Goal: Task Accomplishment & Management: Use online tool/utility

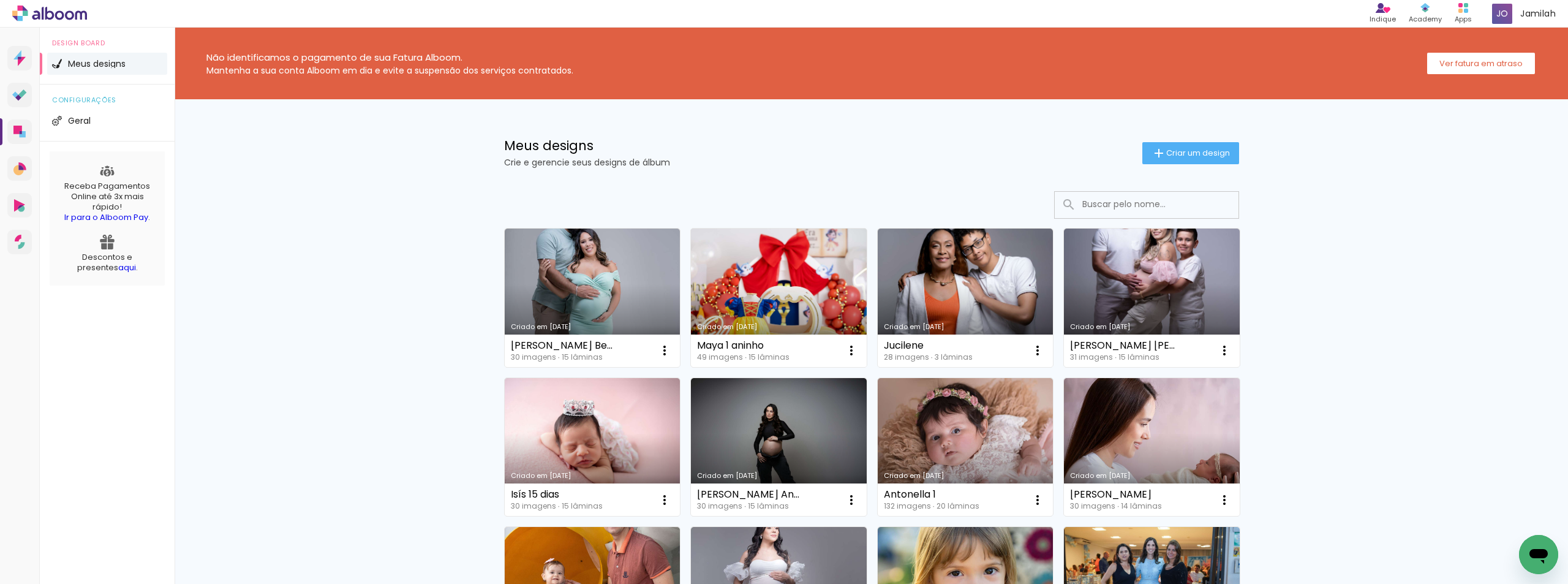
click at [776, 291] on link "Criado em [DATE]" at bounding box center [779, 298] width 175 height 139
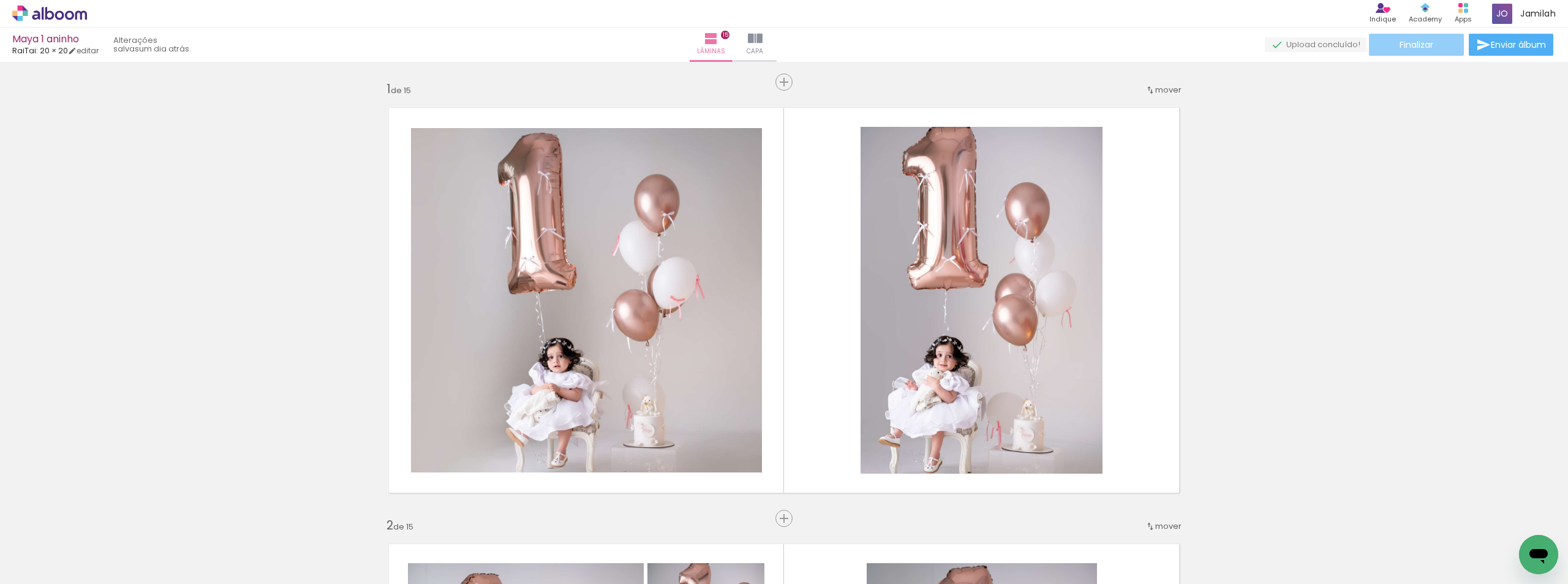
click at [1442, 47] on paper-button "Finalizar" at bounding box center [1417, 44] width 95 height 22
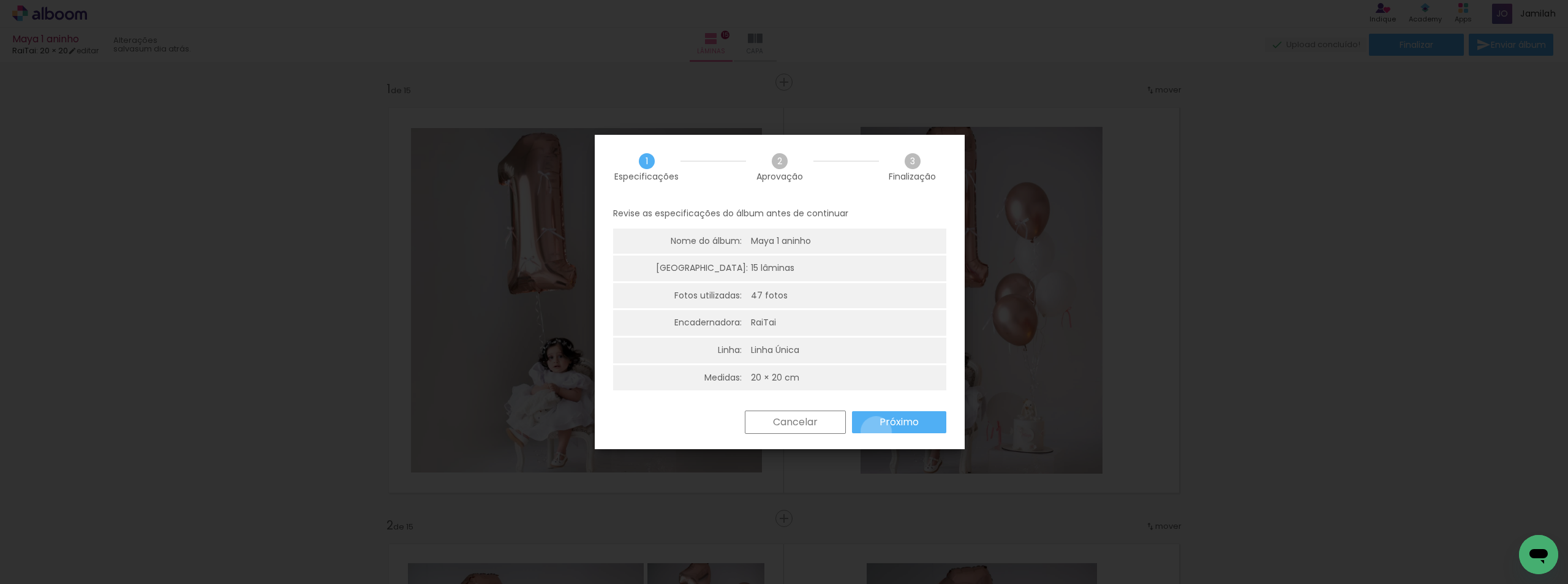
click at [876, 432] on paper-button "Próximo" at bounding box center [899, 422] width 94 height 22
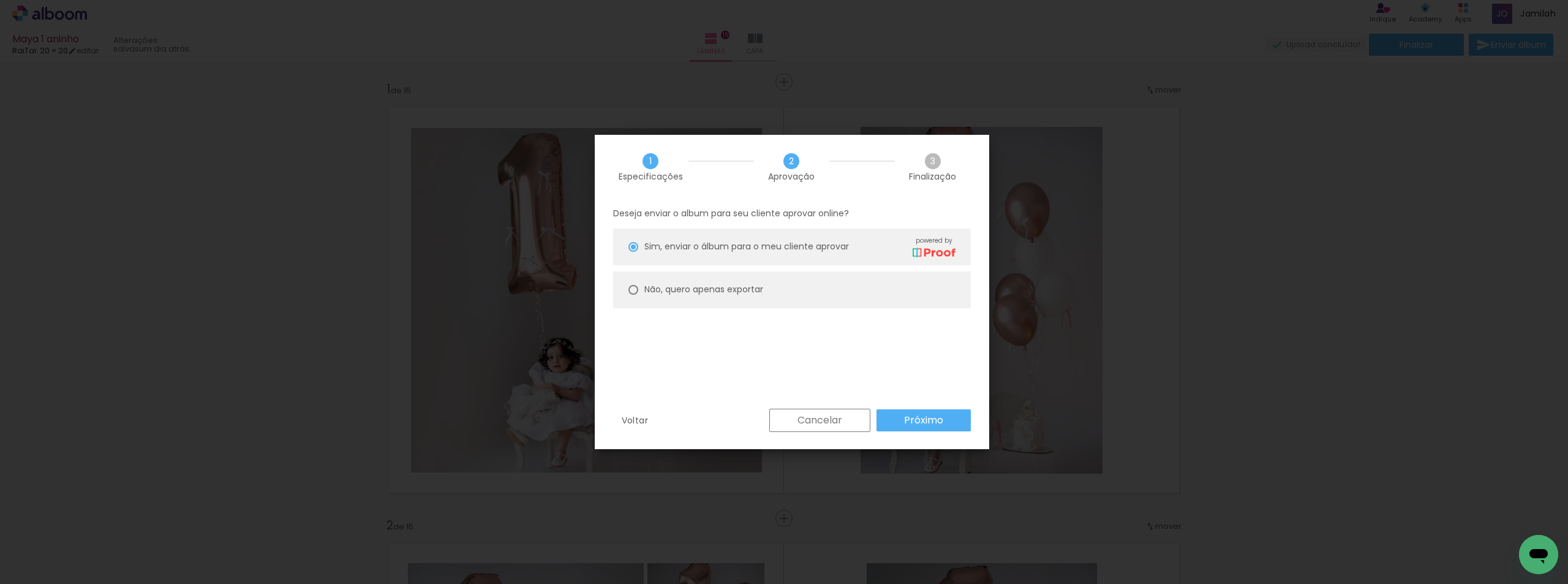
click at [878, 426] on paper-button "Próximo" at bounding box center [924, 420] width 94 height 22
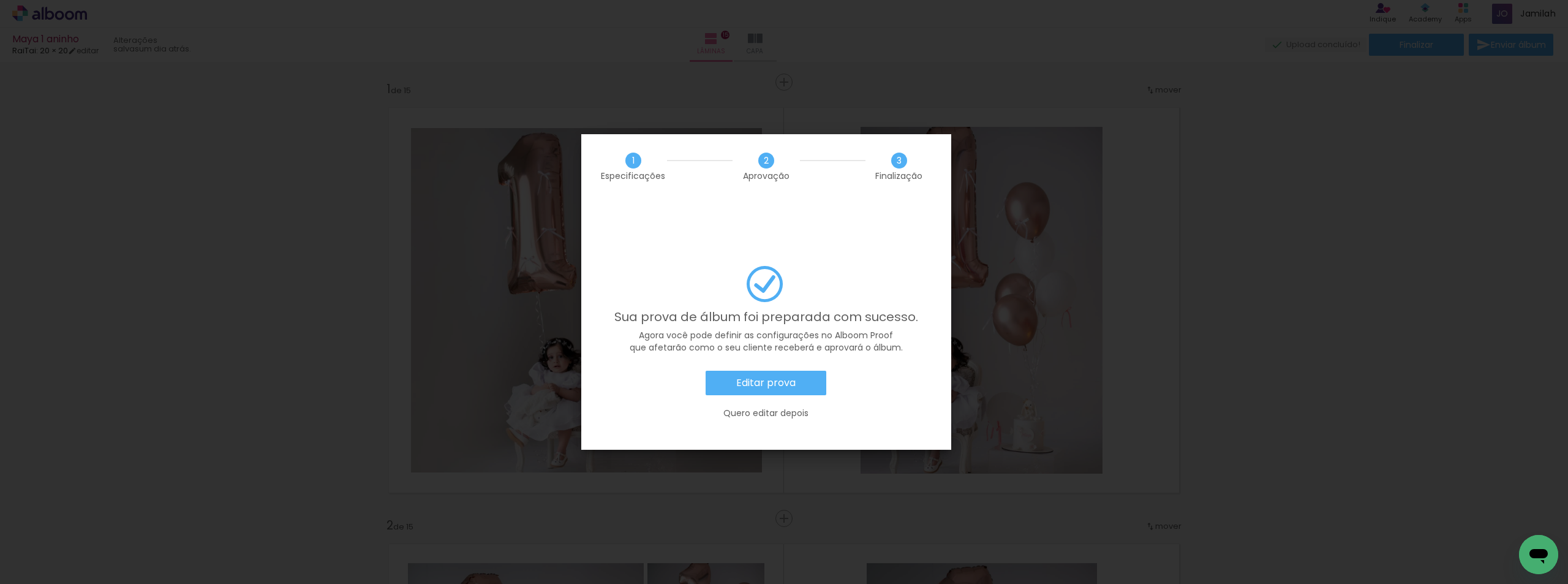
click at [733, 334] on div "Sua prova de álbum foi preparada com sucesso. Agora você pode definir as config…" at bounding box center [766, 348] width 333 height 166
click at [0, 0] on slot "Editar prova" at bounding box center [0, 0] width 0 height 0
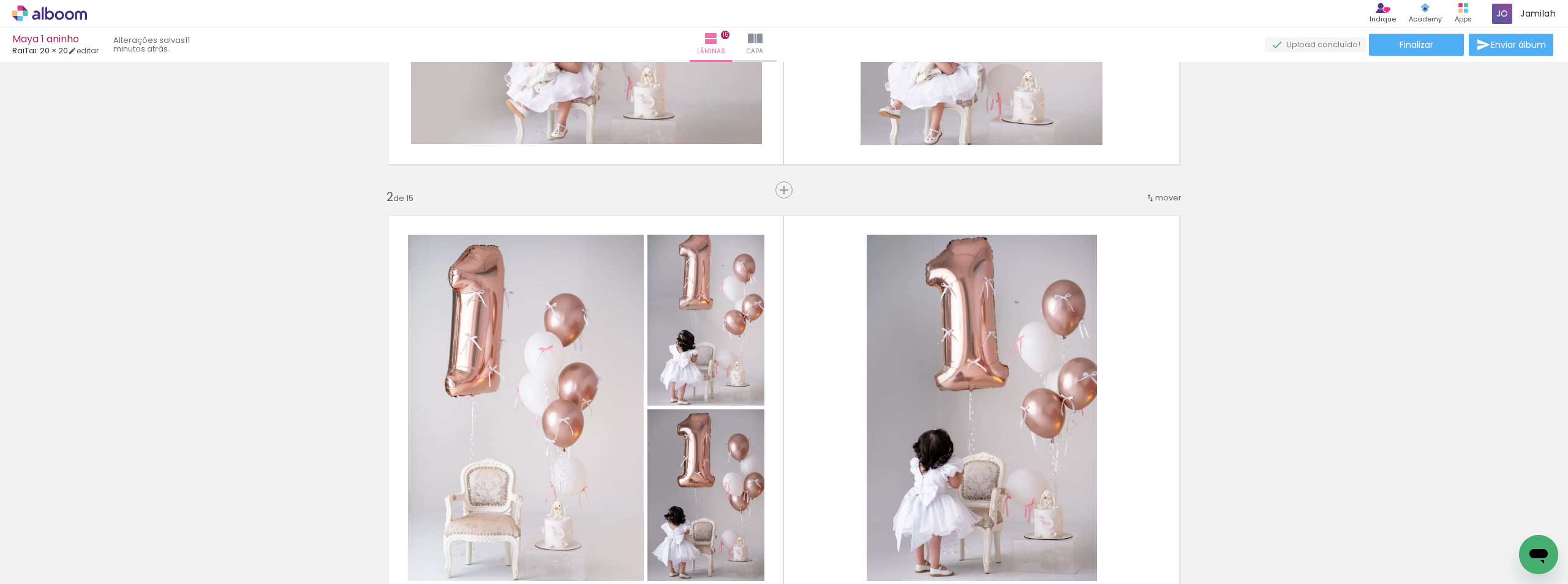
scroll to position [367, 0]
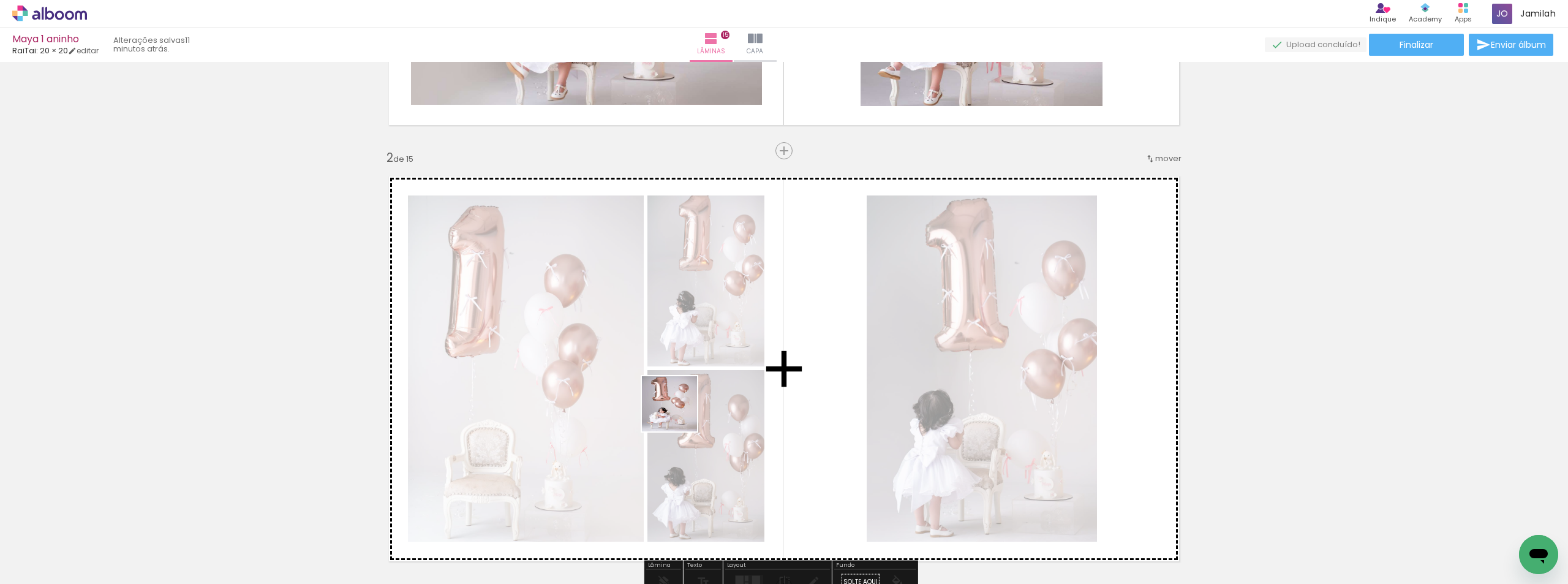
drag, startPoint x: 661, startPoint y: 422, endPoint x: 678, endPoint y: 413, distance: 19.2
click at [678, 413] on quentale-workspace at bounding box center [784, 292] width 1568 height 584
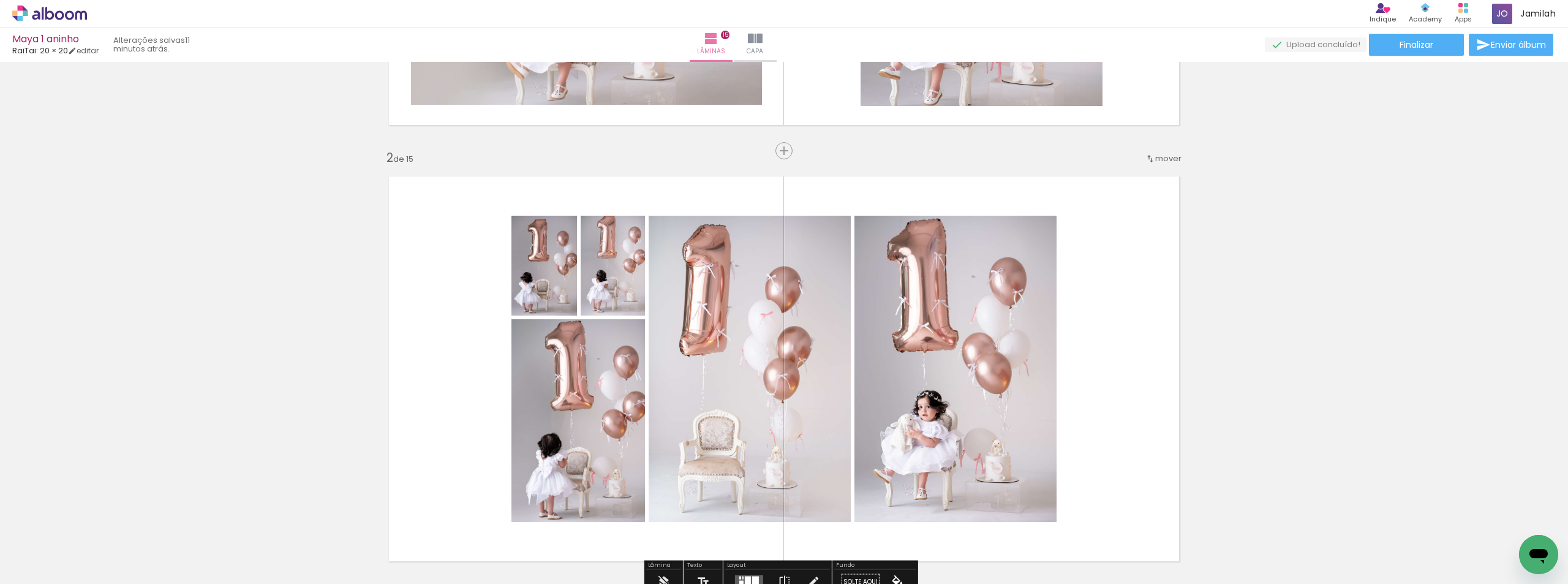
drag, startPoint x: 536, startPoint y: 541, endPoint x: 641, endPoint y: 372, distance: 199.0
click at [641, 372] on quentale-workspace at bounding box center [784, 292] width 1568 height 584
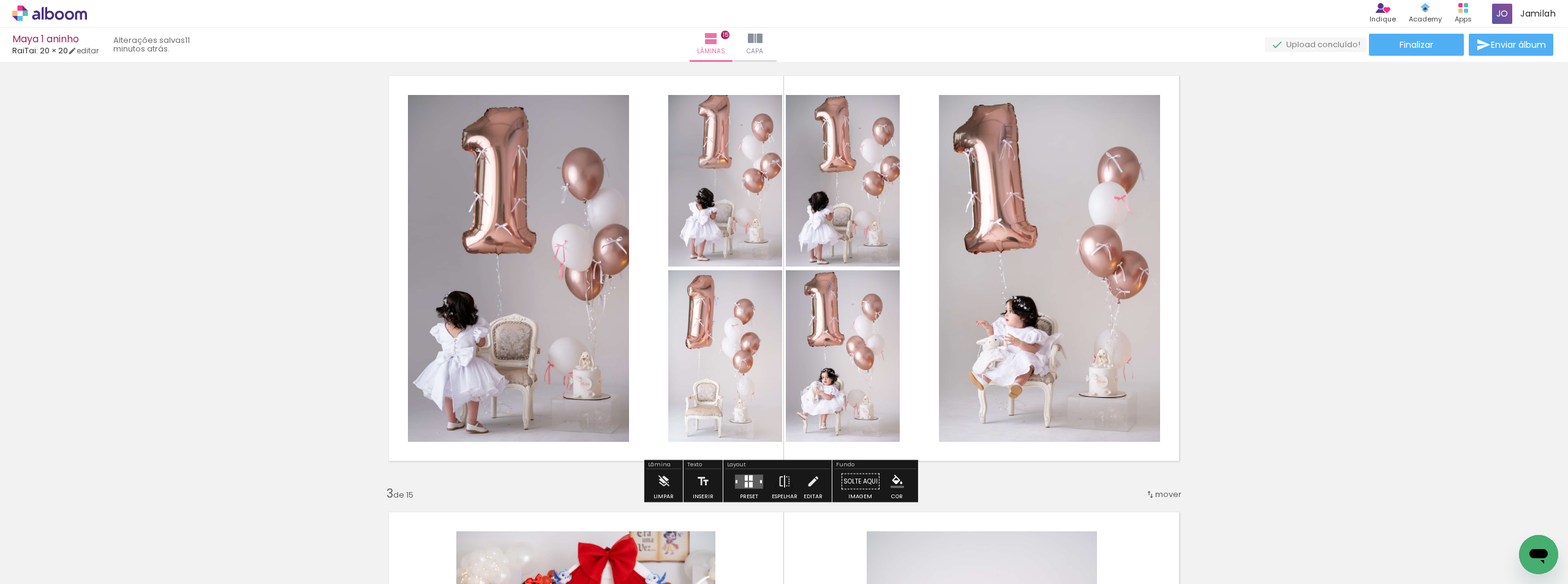
scroll to position [490, 0]
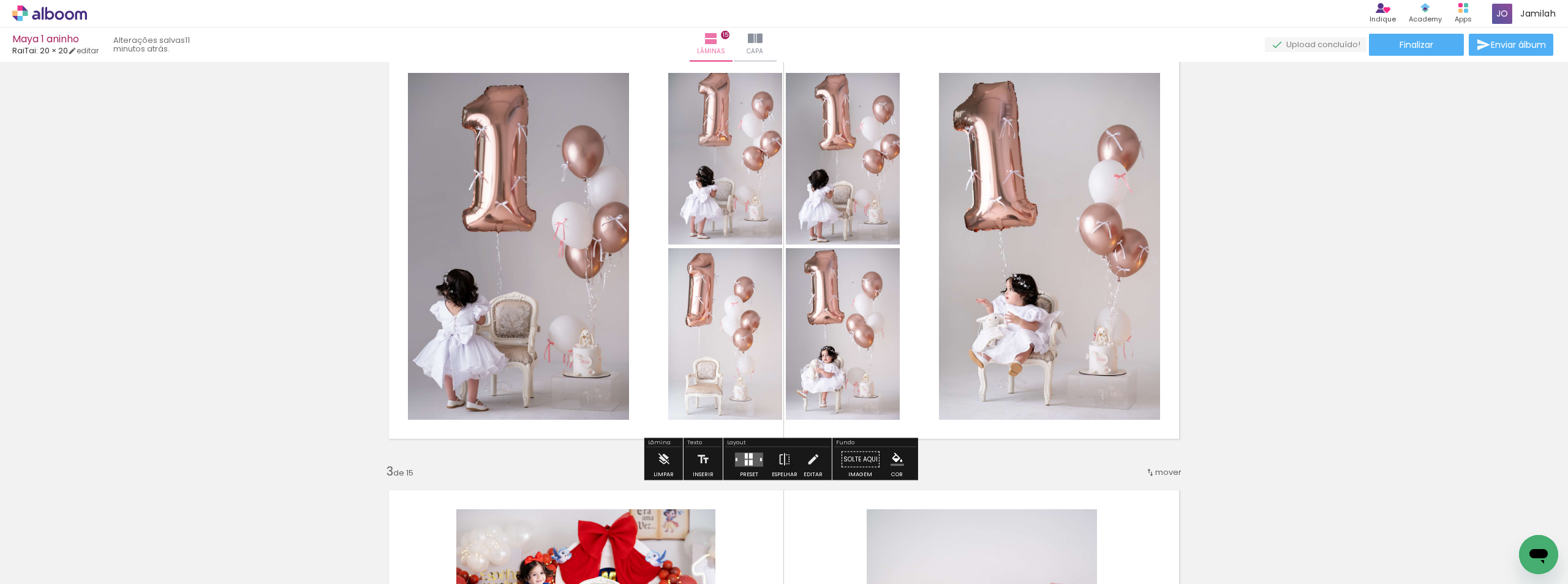
click at [754, 459] on quentale-layouter at bounding box center [750, 459] width 28 height 14
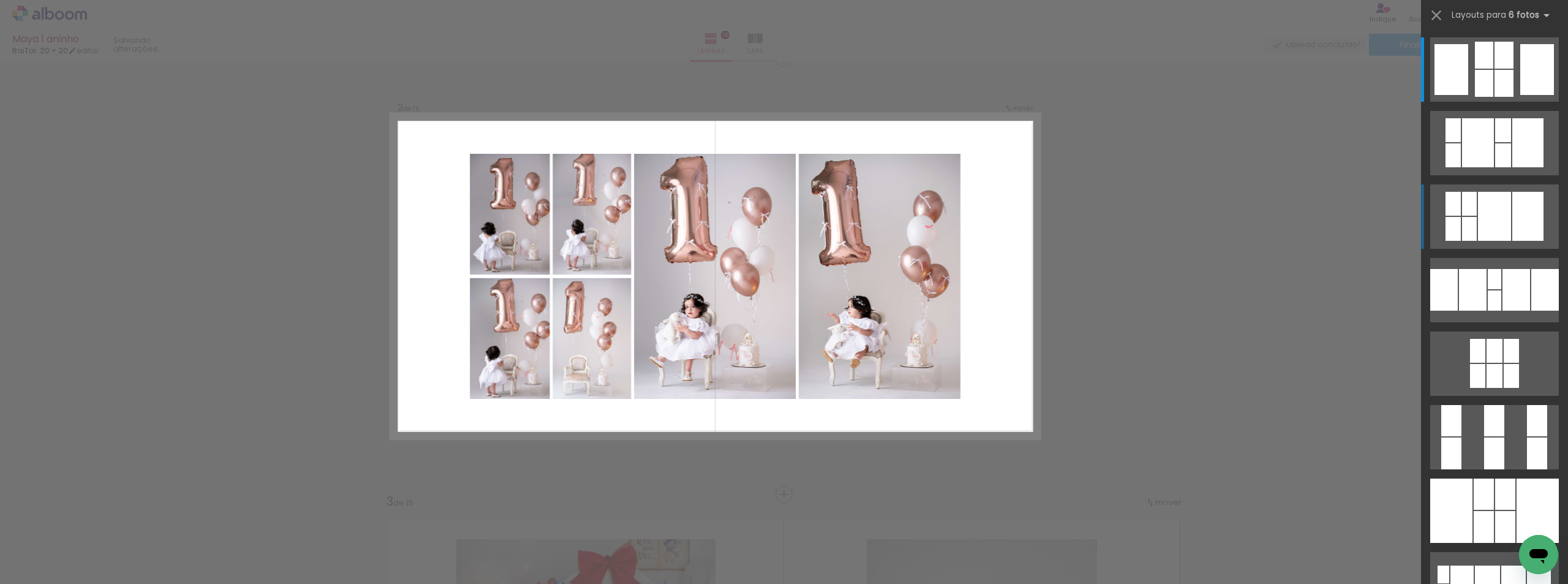
scroll to position [452, 0]
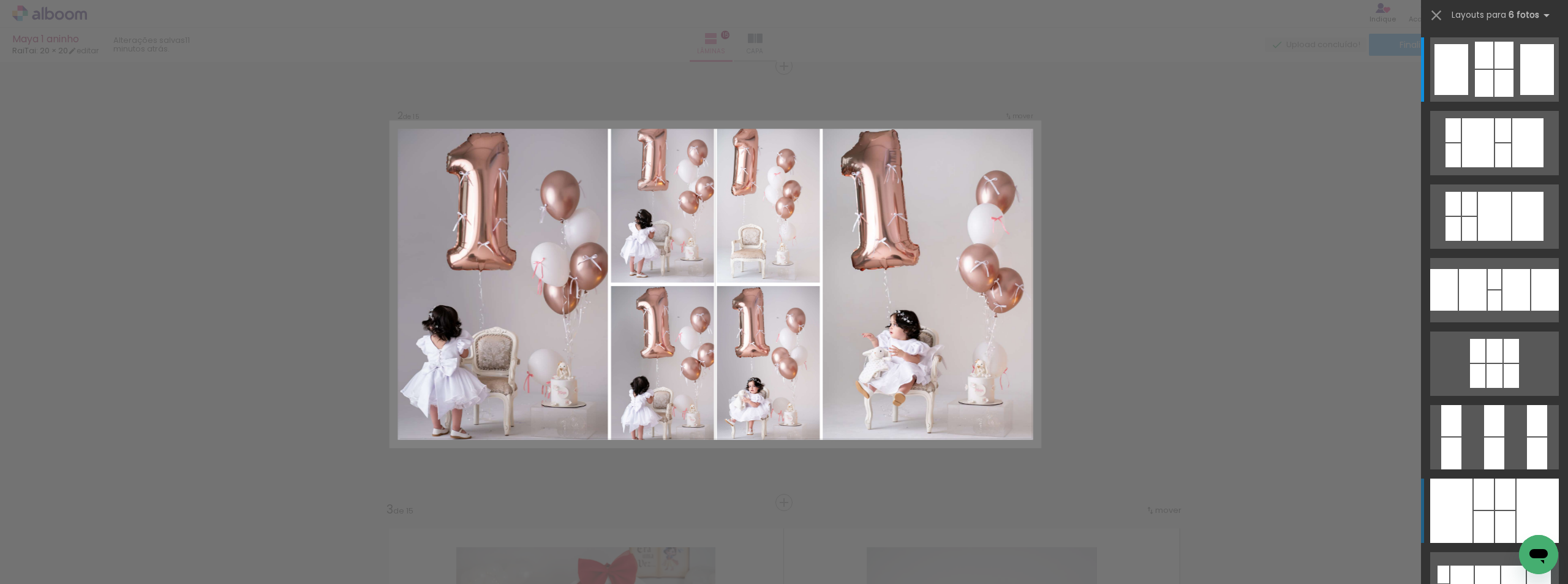
click at [1478, 514] on div at bounding box center [1483, 526] width 20 height 32
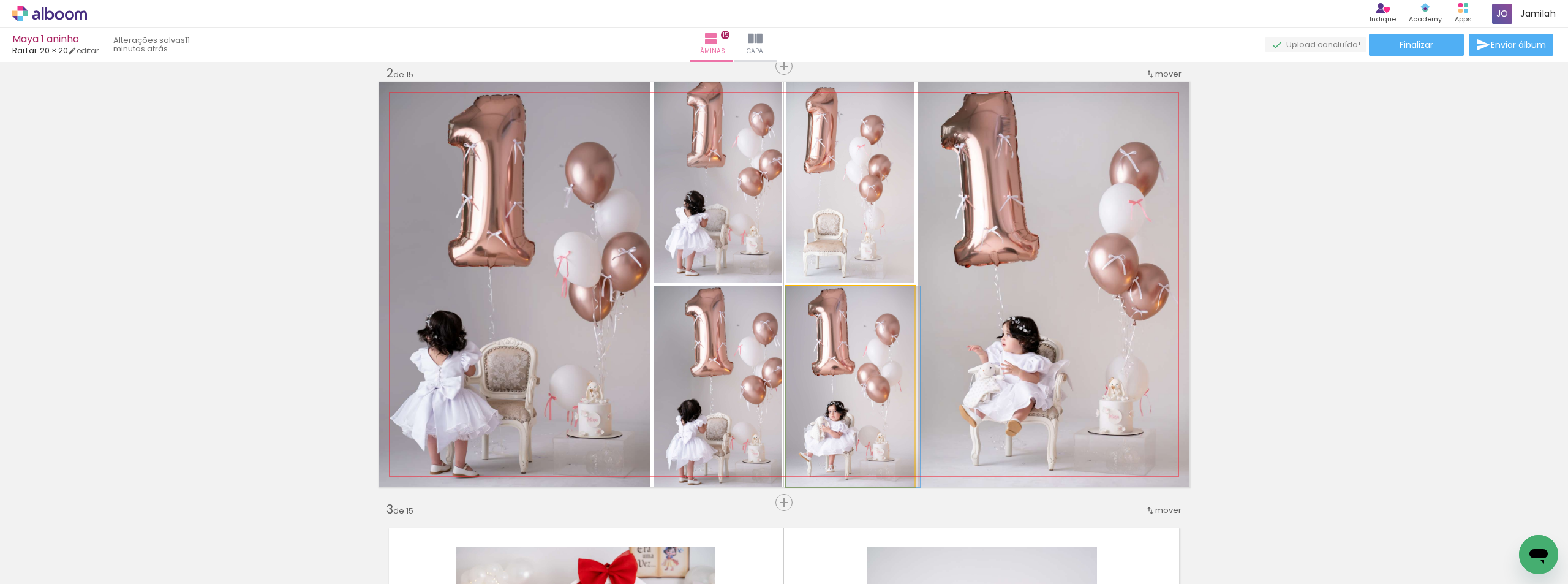
drag, startPoint x: 838, startPoint y: 369, endPoint x: 846, endPoint y: 368, distance: 8.1
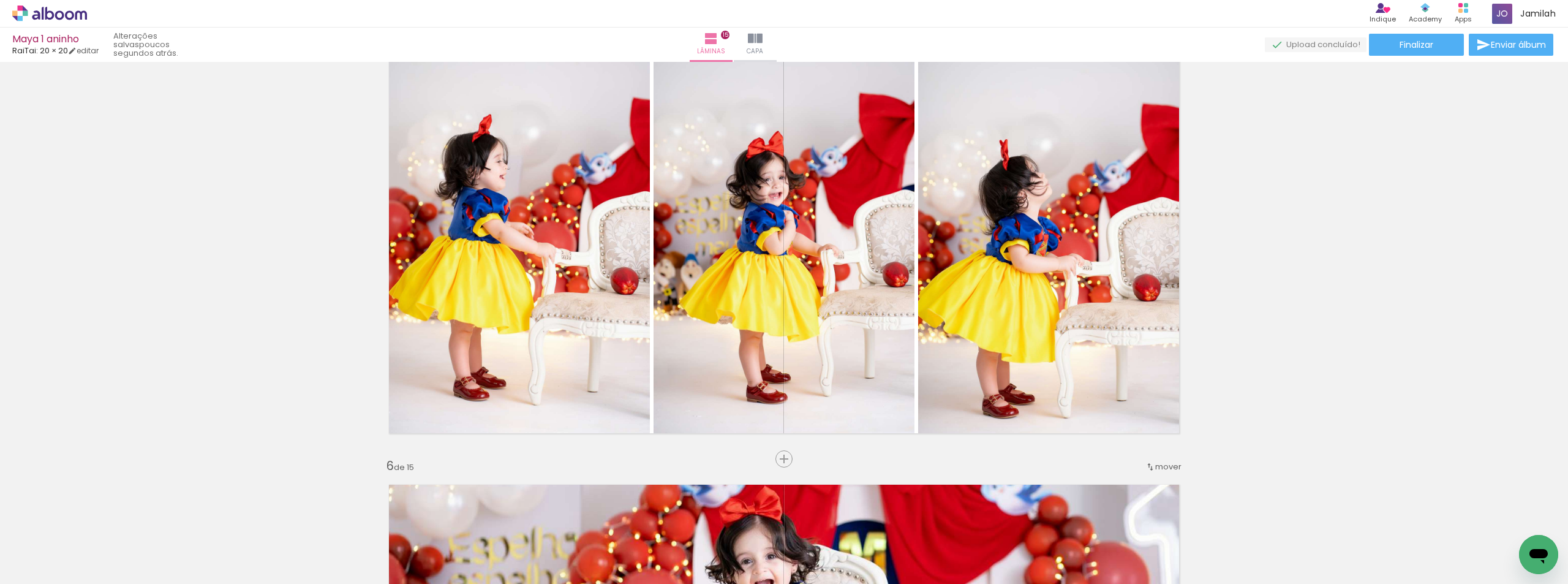
scroll to position [1986, 0]
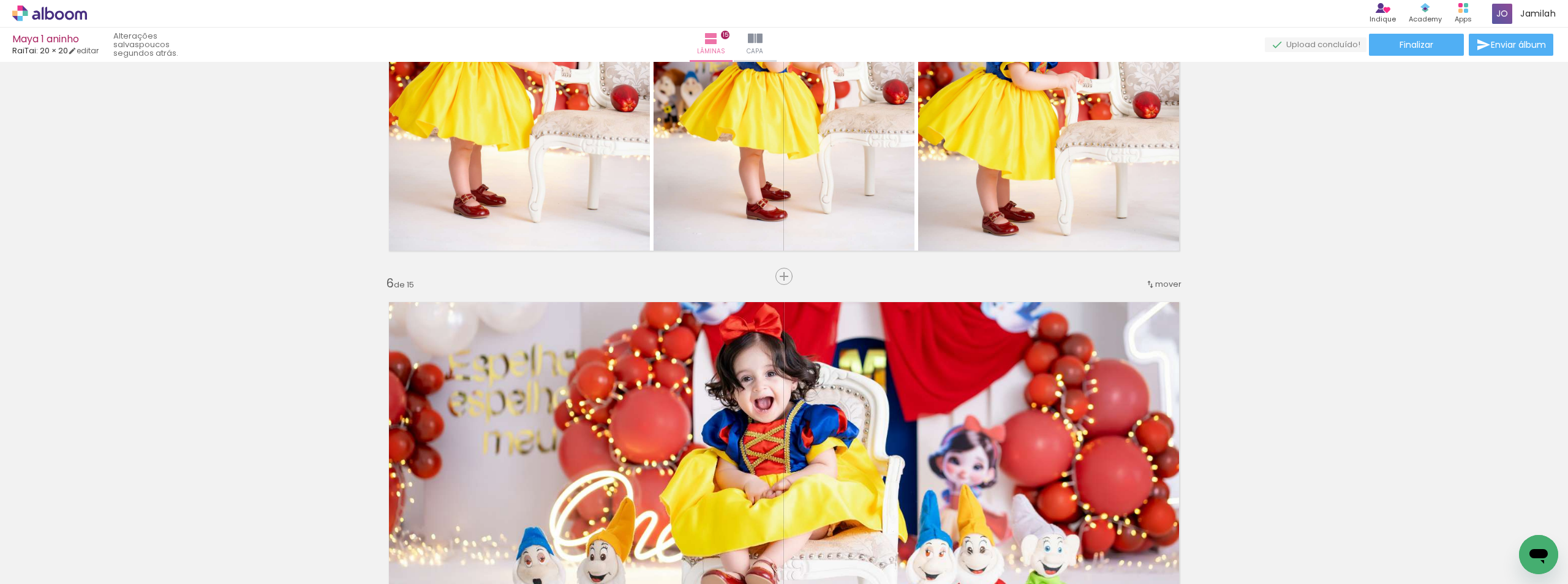
click at [1175, 279] on span "mover" at bounding box center [1168, 283] width 26 height 11
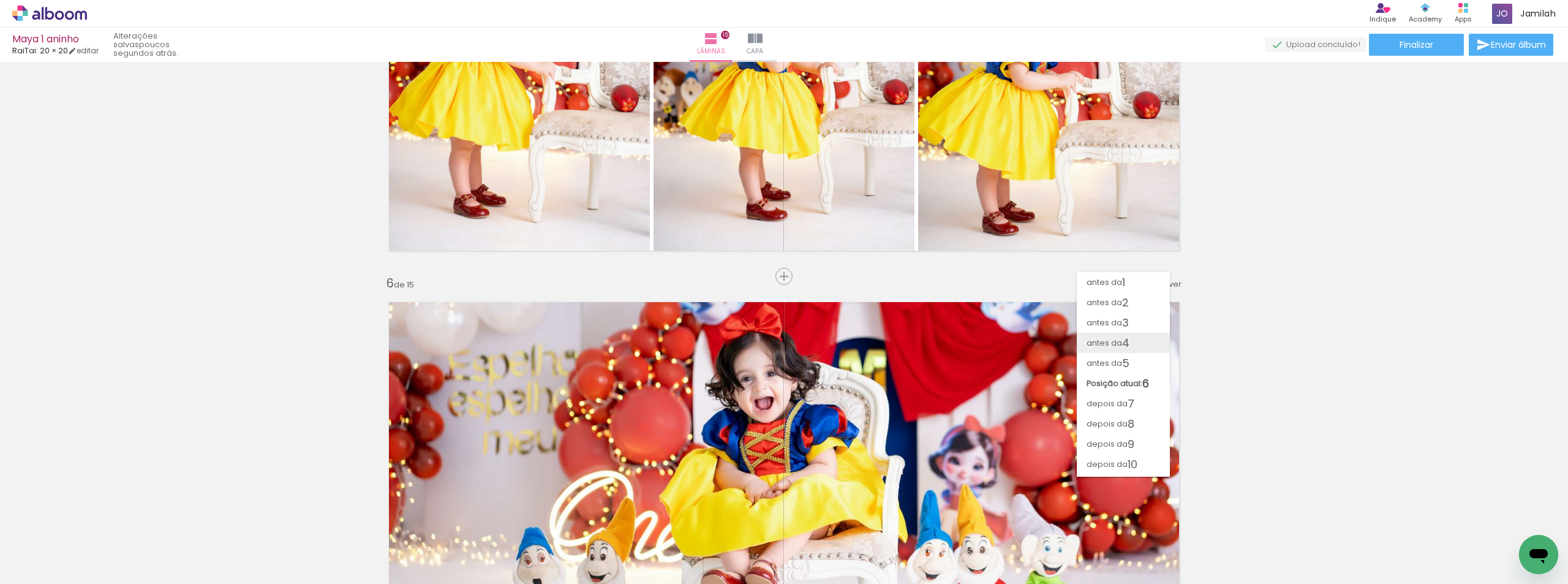
click at [1108, 343] on span "antes da" at bounding box center [1105, 342] width 36 height 20
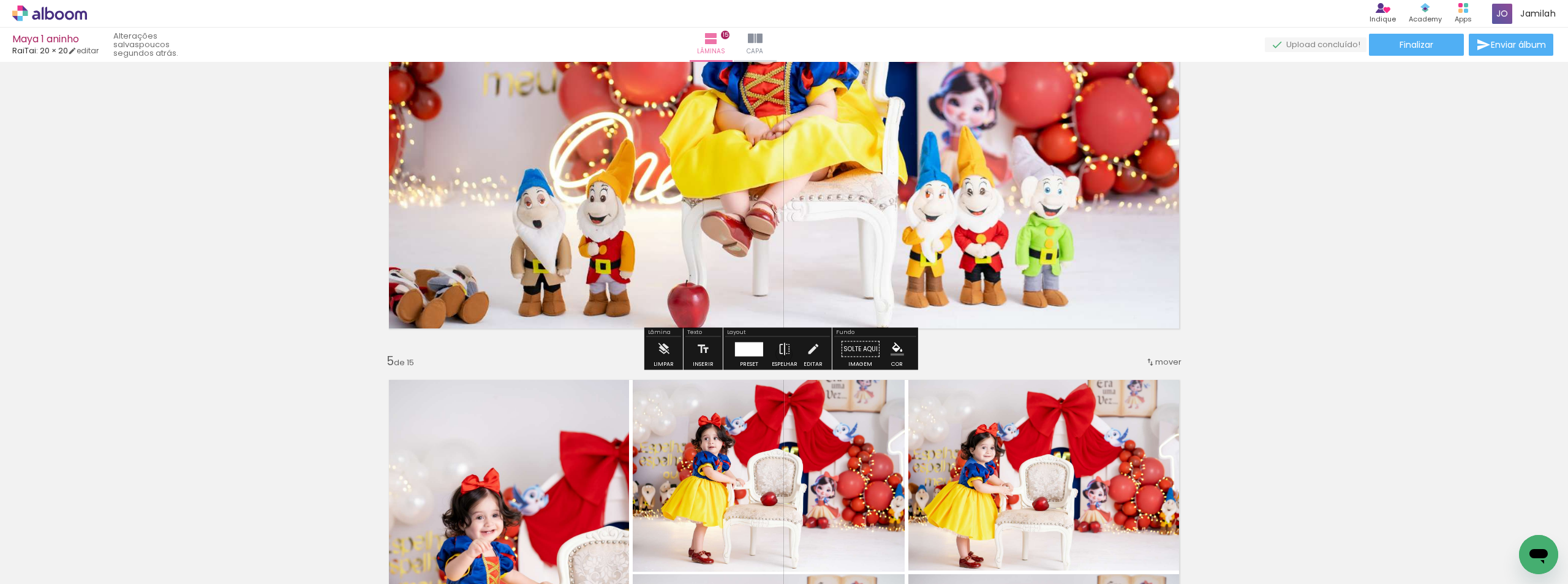
scroll to position [1324, 0]
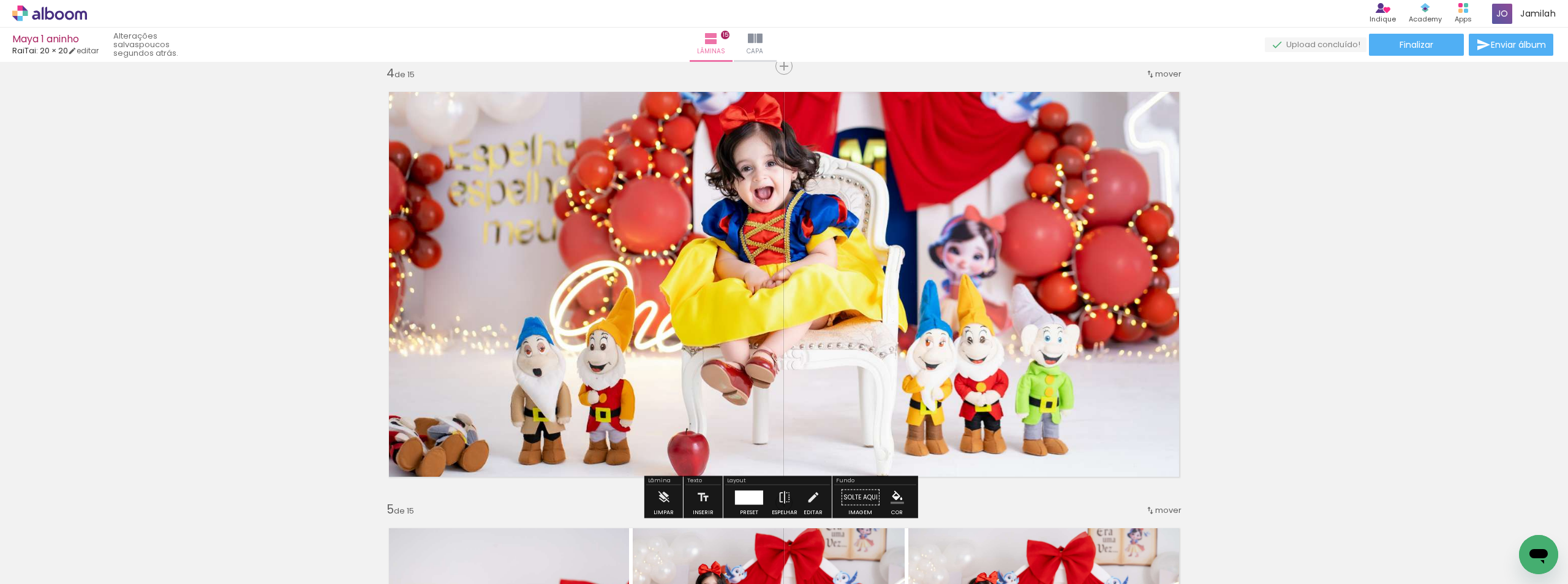
click at [1167, 71] on span "mover" at bounding box center [1168, 74] width 26 height 11
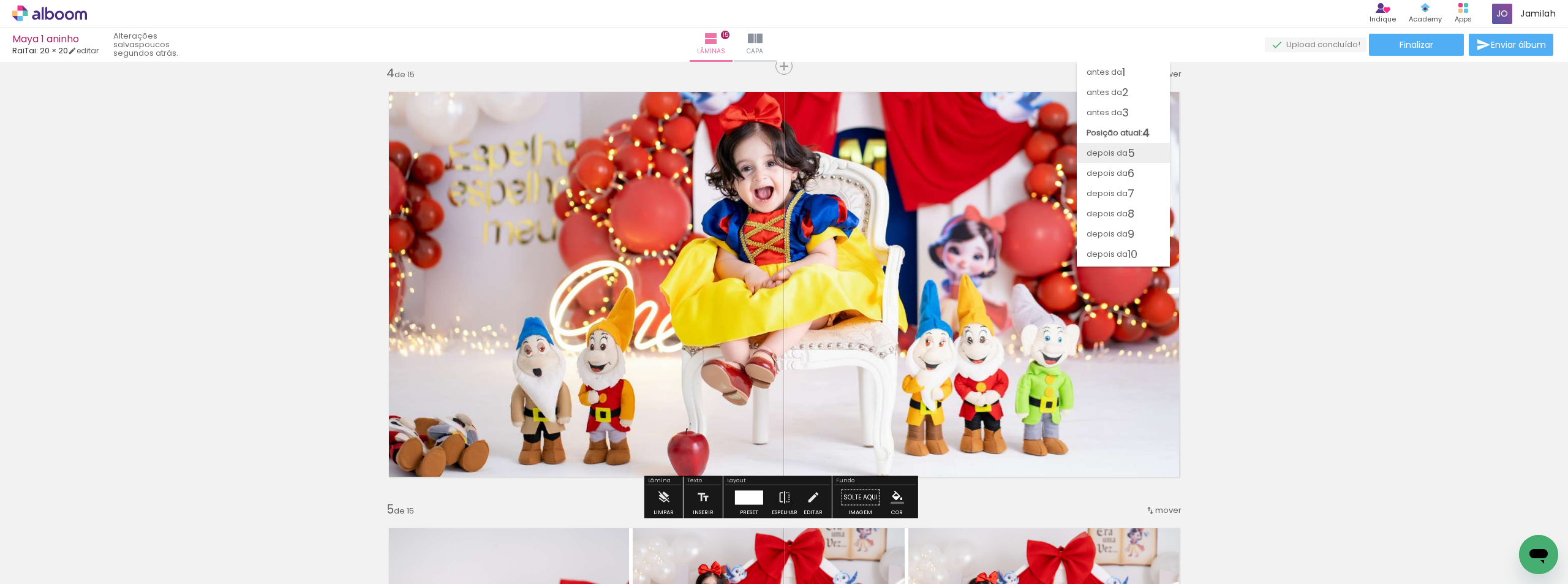
click at [1128, 161] on span "5" at bounding box center [1131, 153] width 7 height 20
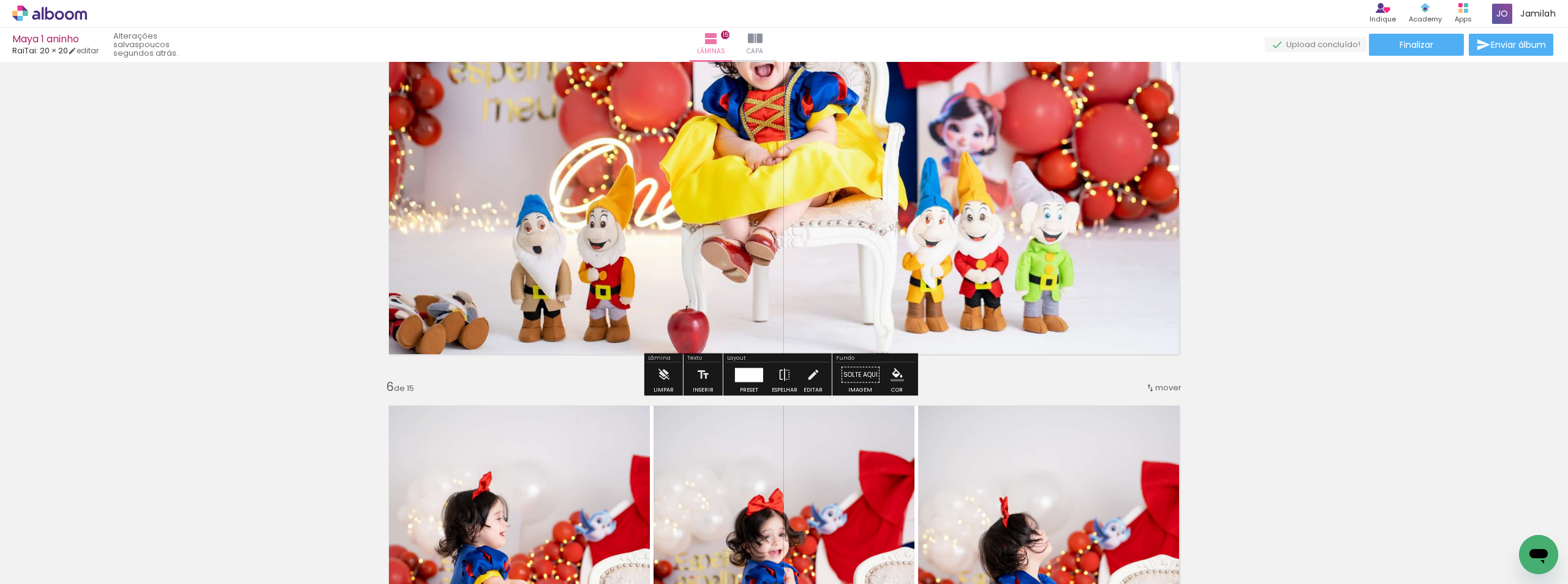
scroll to position [2128, 0]
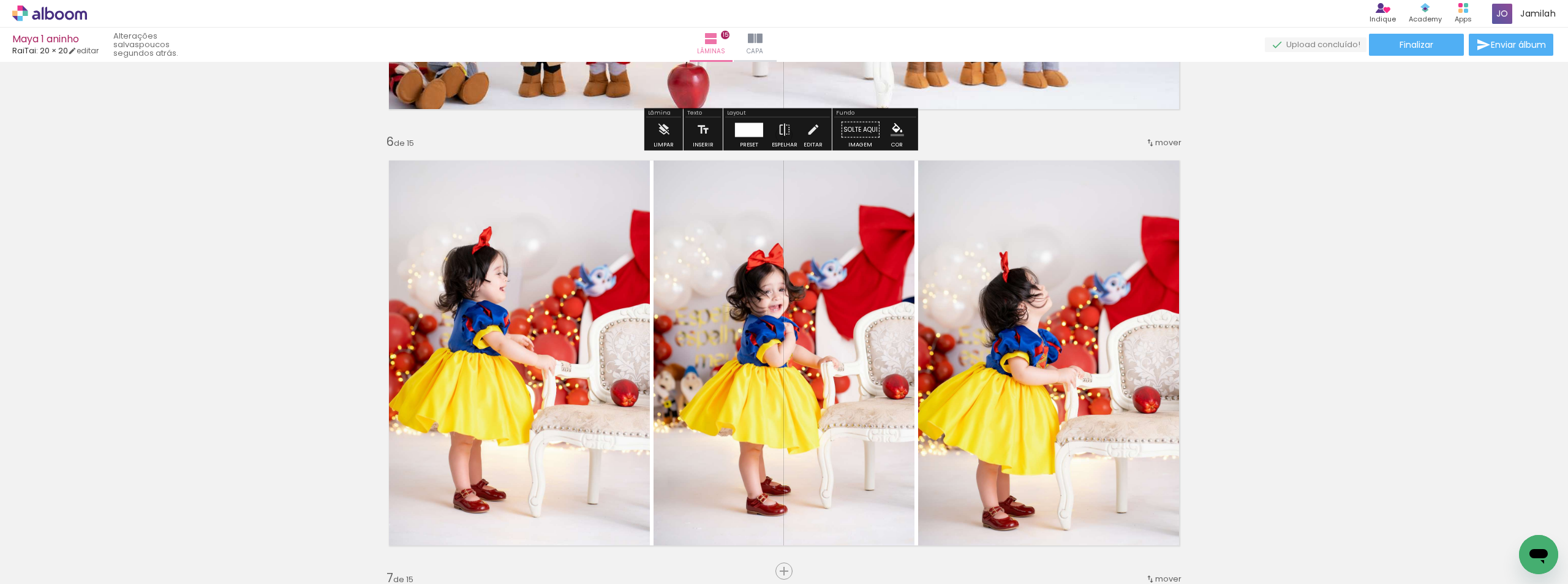
click at [1159, 144] on span "mover" at bounding box center [1168, 142] width 26 height 11
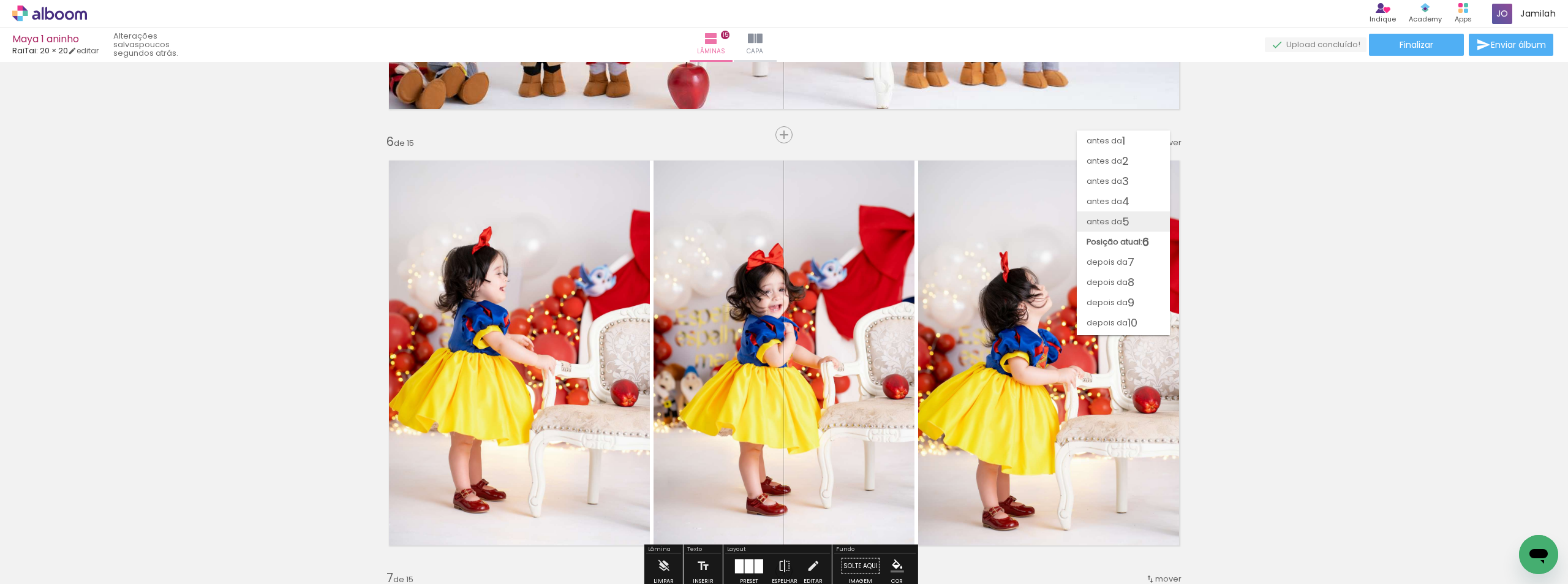
click at [1140, 220] on paper-item "antes da 5" at bounding box center [1123, 221] width 93 height 20
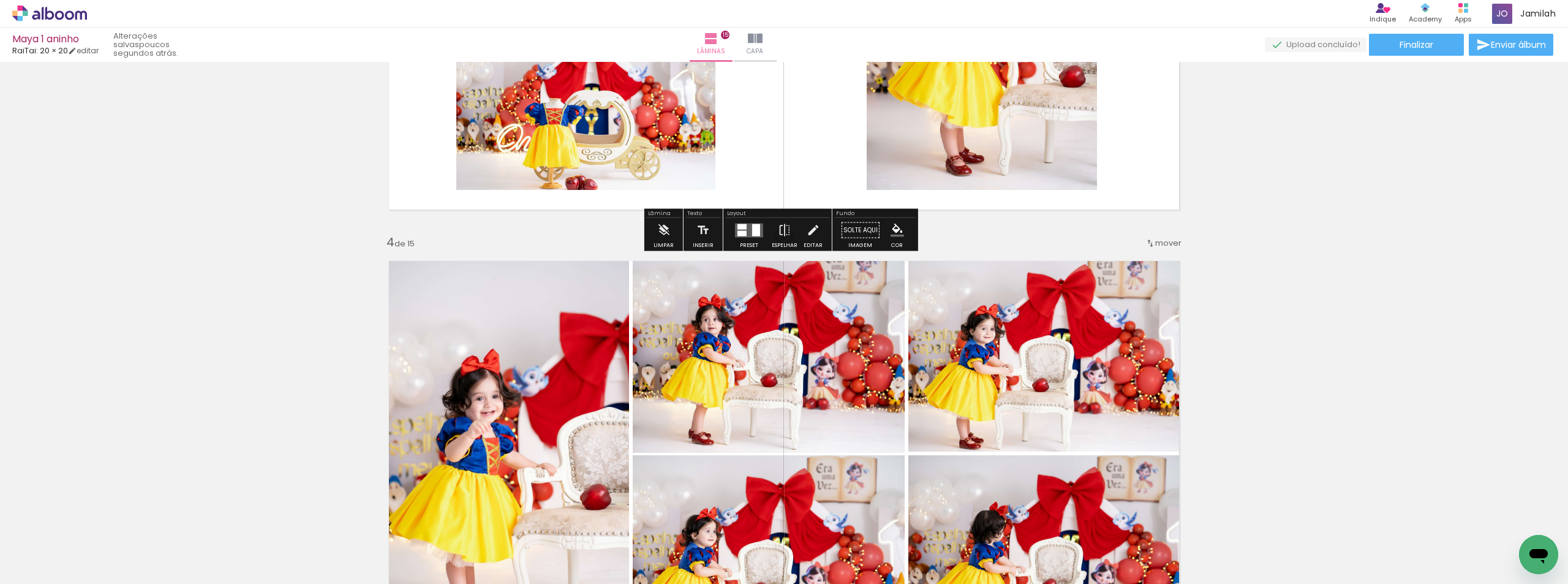
scroll to position [1152, 0]
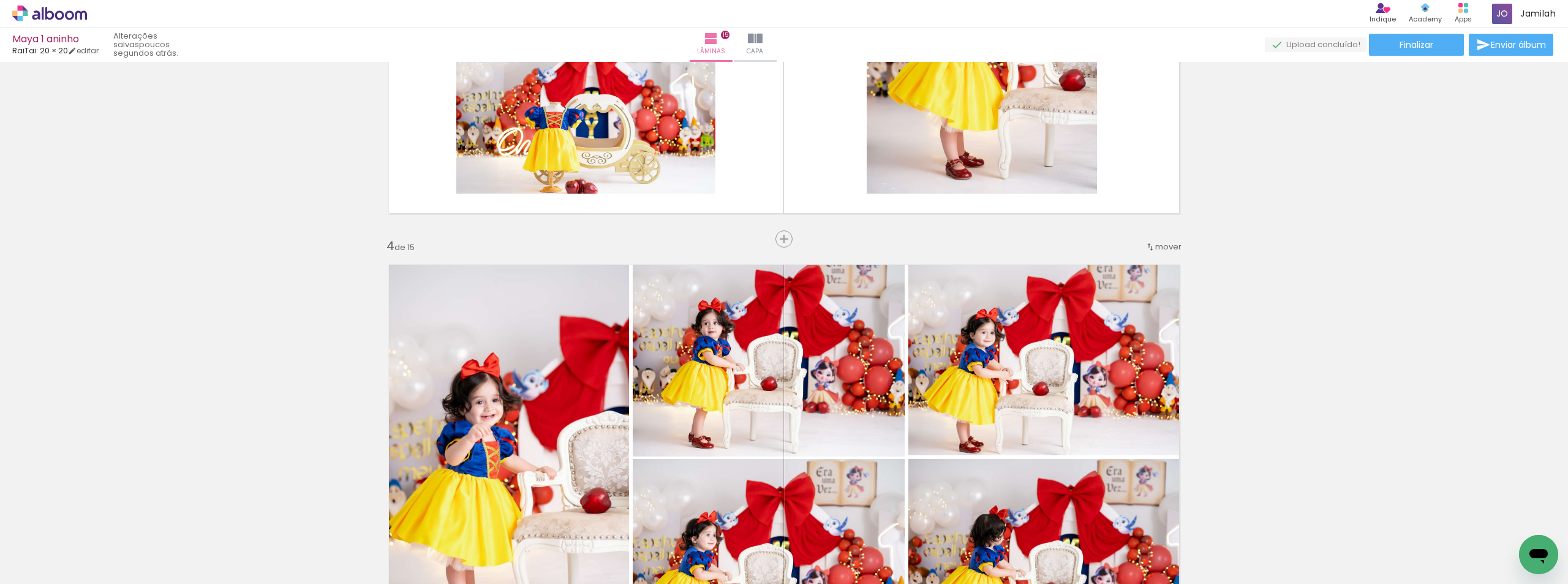
click at [1155, 244] on span "mover" at bounding box center [1168, 247] width 26 height 11
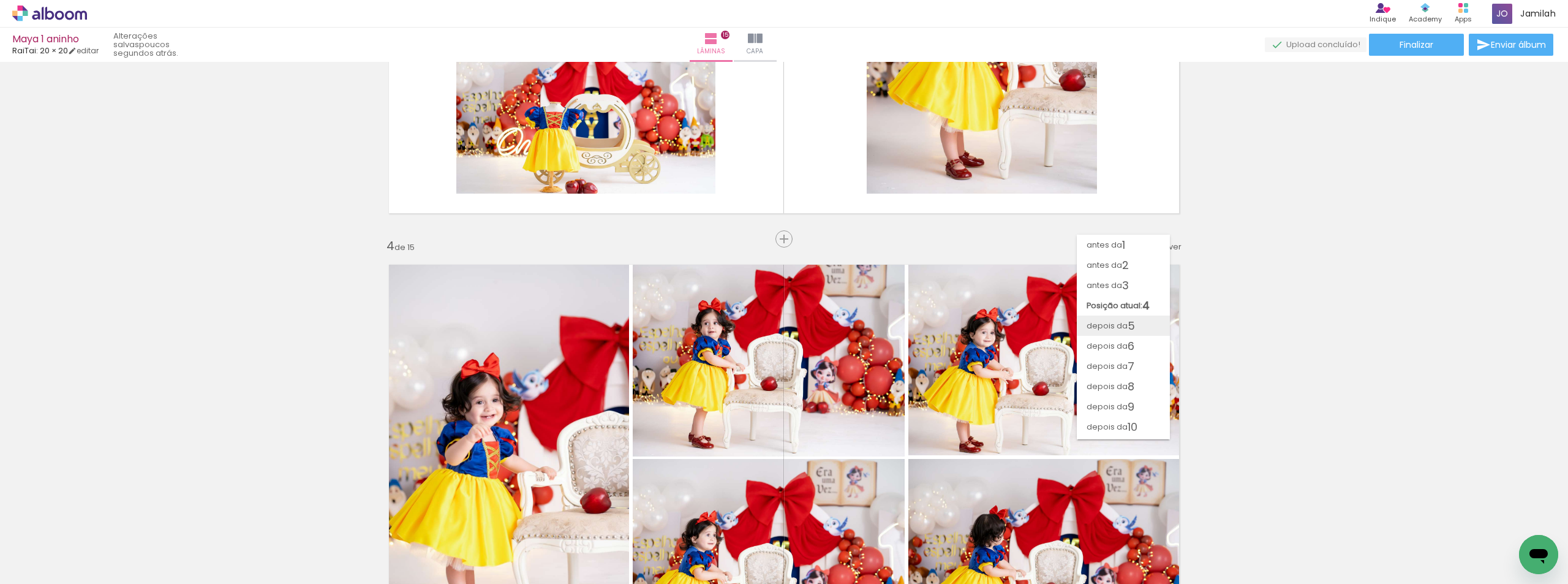
click at [1111, 327] on span "depois da" at bounding box center [1108, 325] width 41 height 20
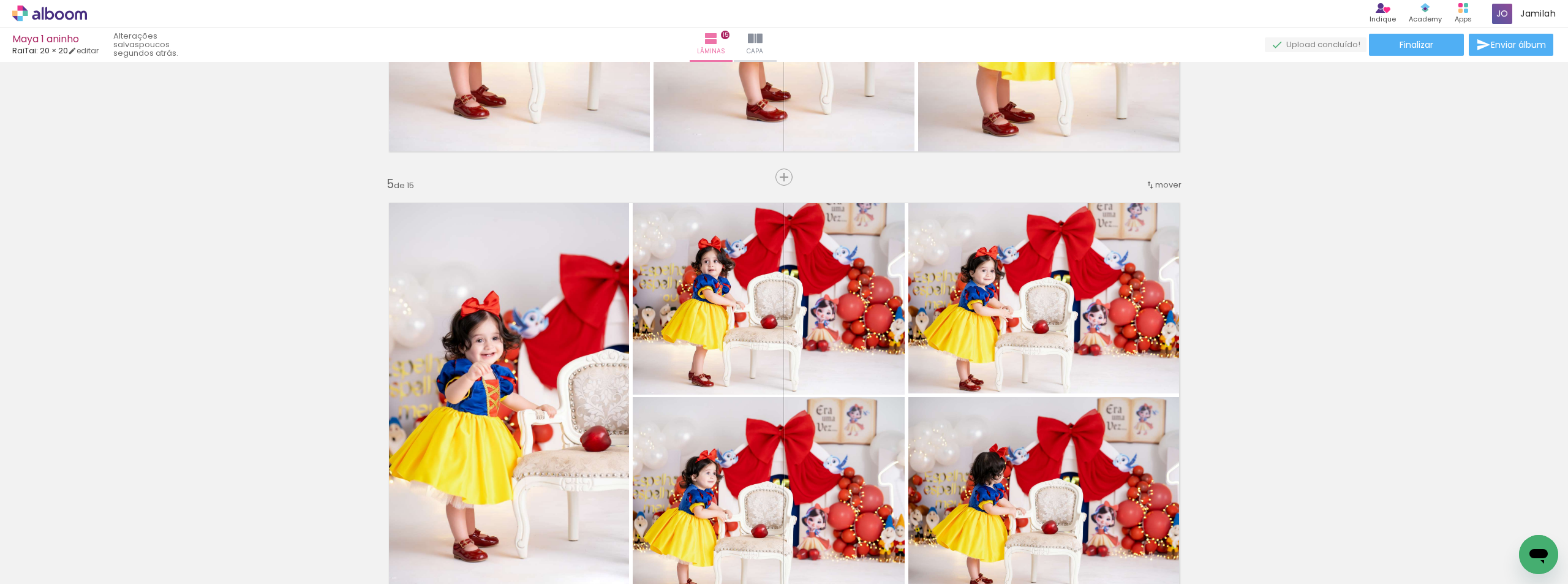
scroll to position [1577, 0]
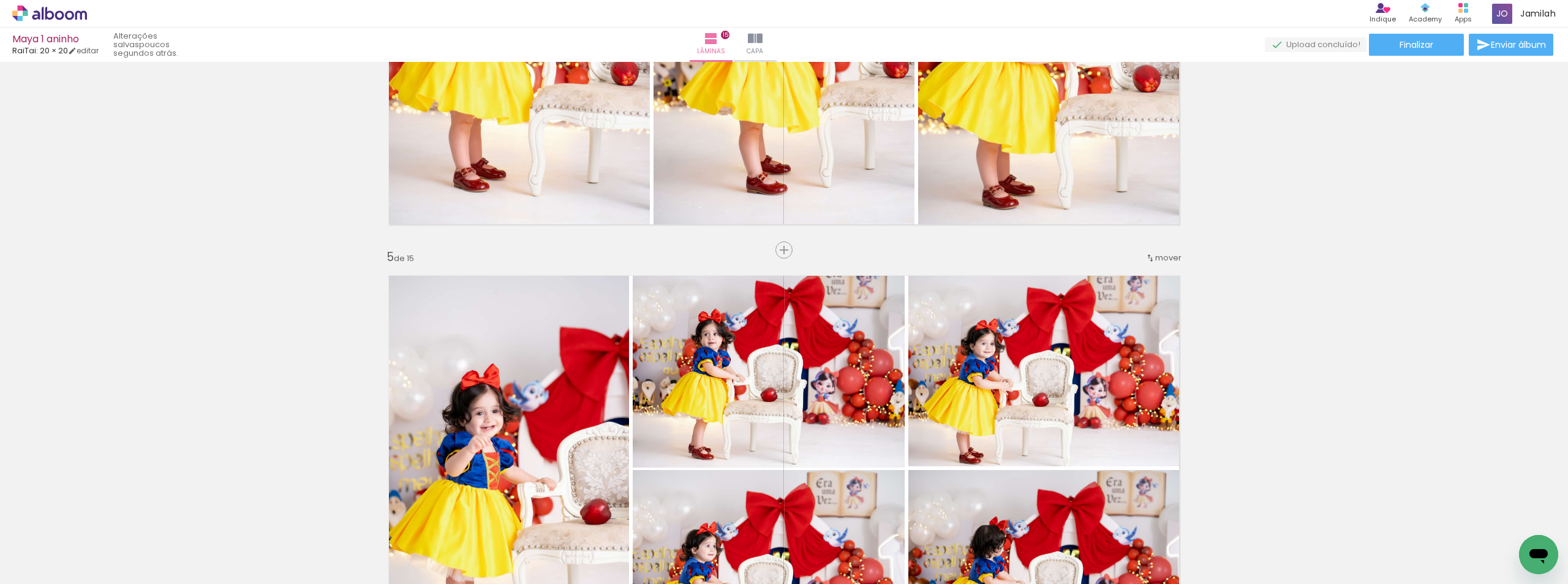
click at [1147, 257] on iron-icon at bounding box center [1150, 258] width 10 height 10
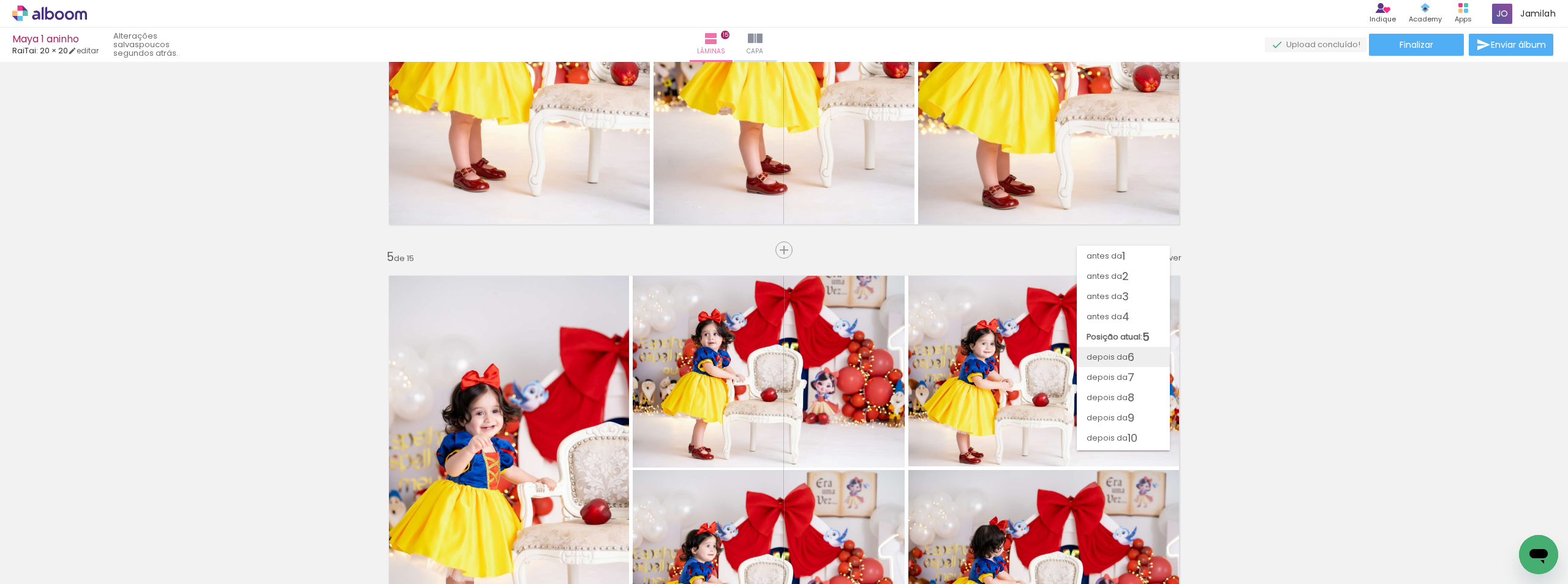
click at [1123, 352] on span "depois da" at bounding box center [1108, 357] width 41 height 20
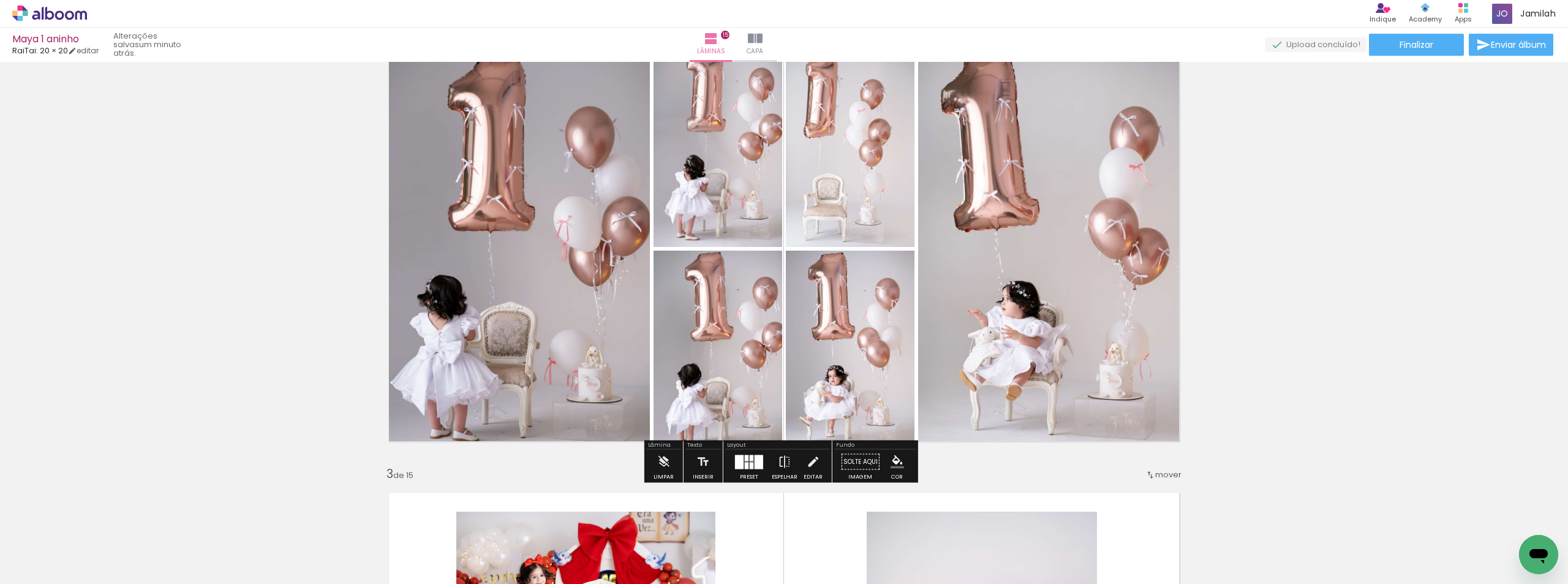
scroll to position [490, 0]
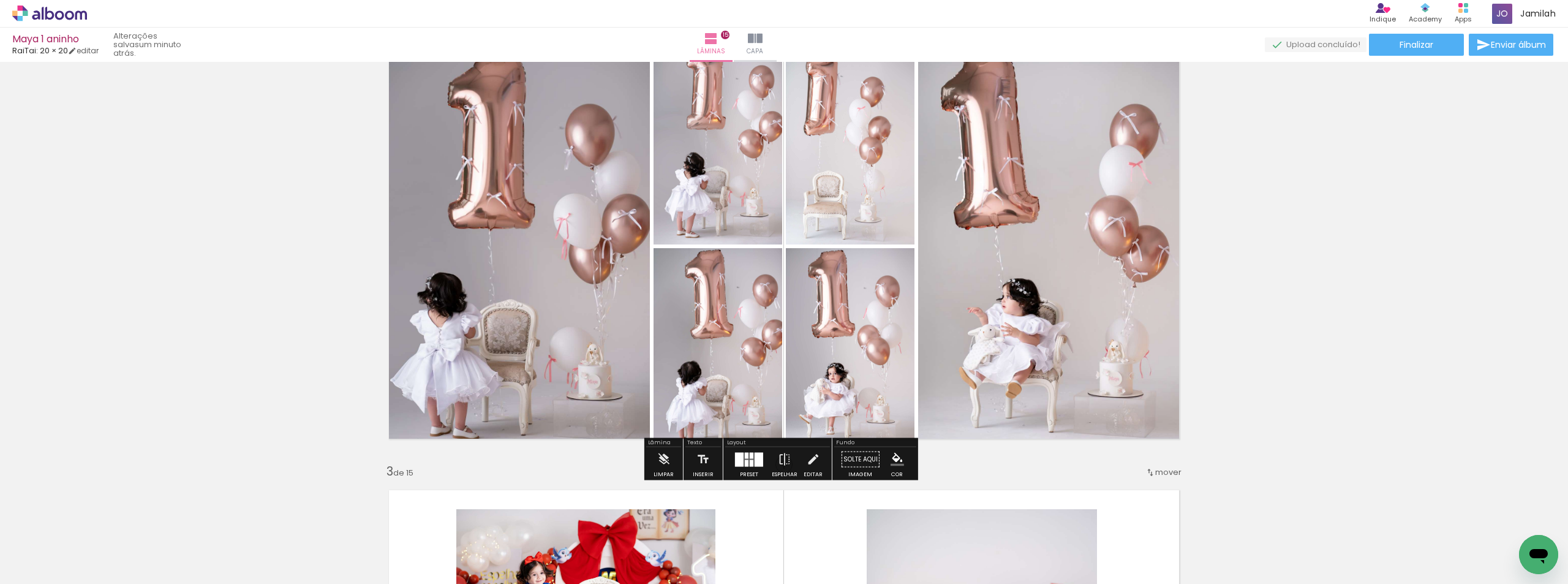
click at [745, 462] on div at bounding box center [746, 463] width 4 height 6
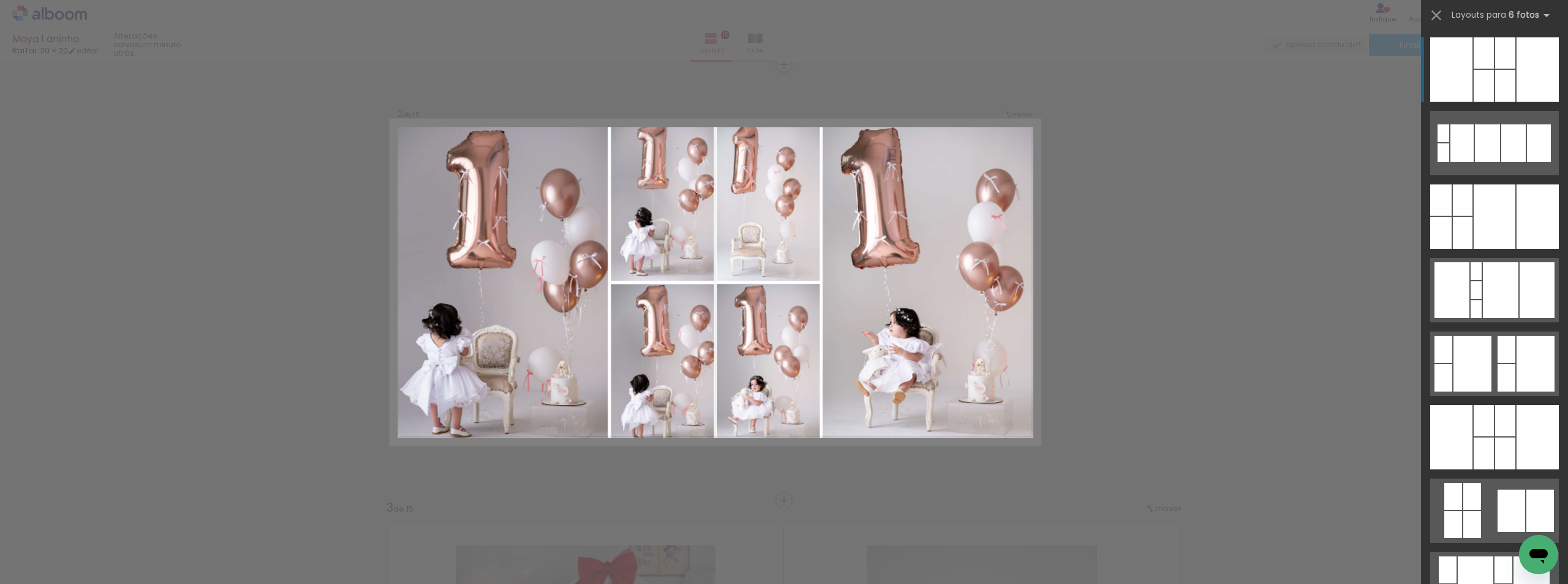
scroll to position [452, 0]
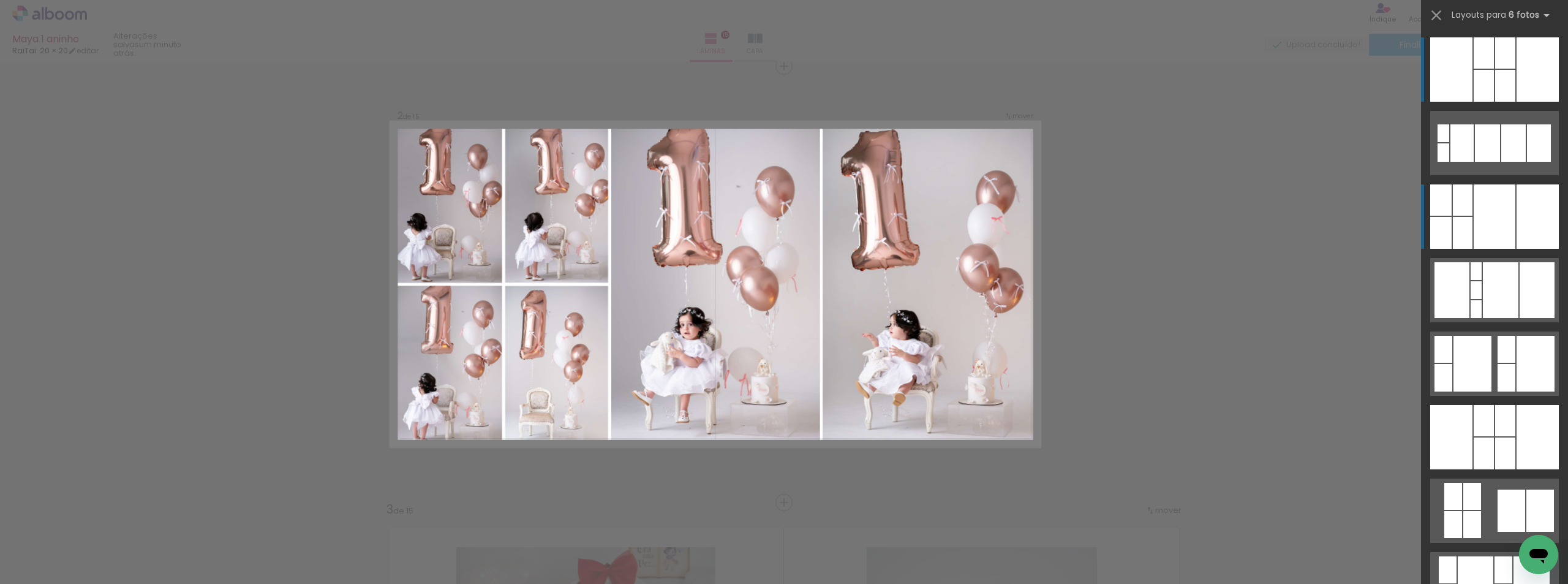
click at [1497, 196] on div at bounding box center [1494, 217] width 42 height 65
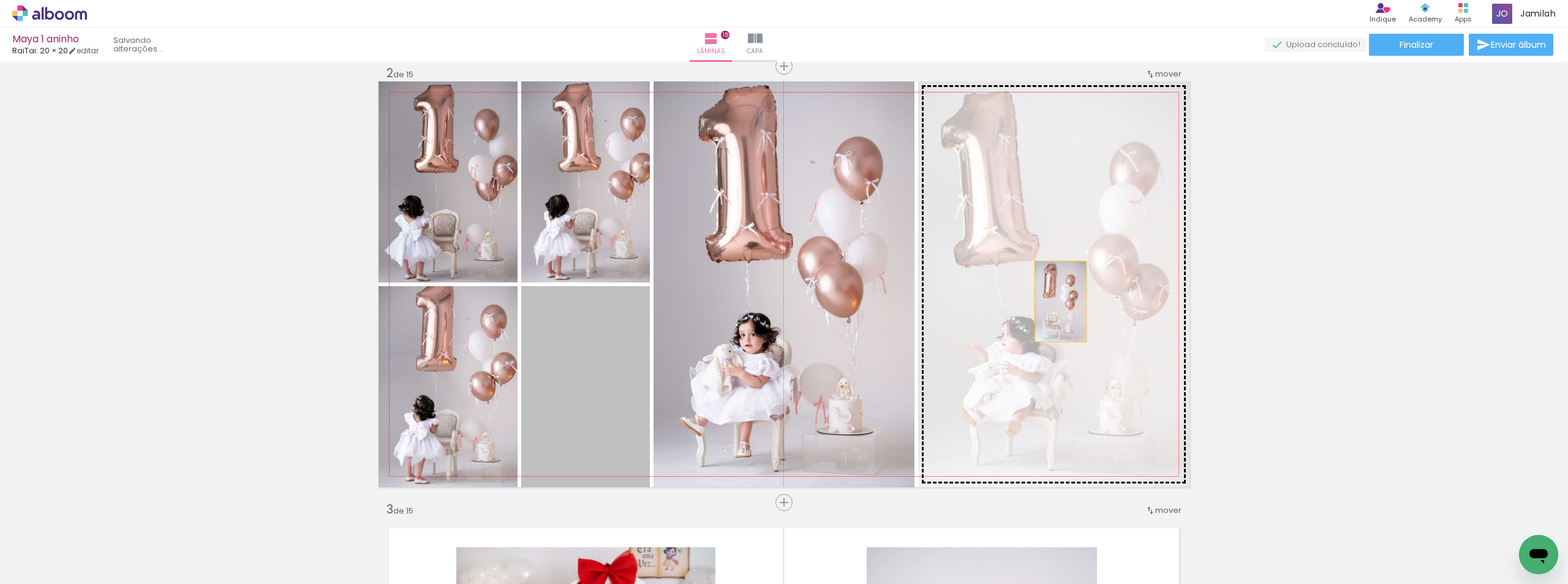
drag, startPoint x: 580, startPoint y: 416, endPoint x: 1056, endPoint y: 301, distance: 489.7
click at [0, 0] on slot at bounding box center [0, 0] width 0 height 0
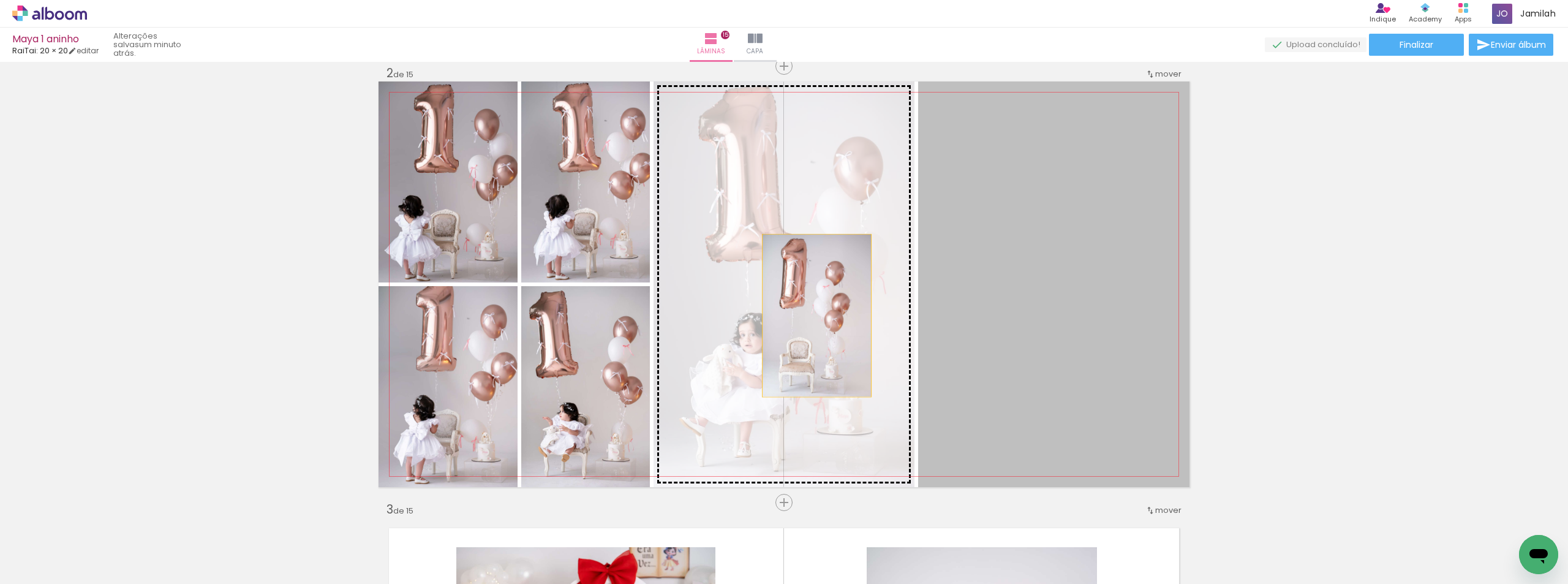
drag, startPoint x: 1020, startPoint y: 348, endPoint x: 800, endPoint y: 306, distance: 224.0
click at [0, 0] on slot at bounding box center [0, 0] width 0 height 0
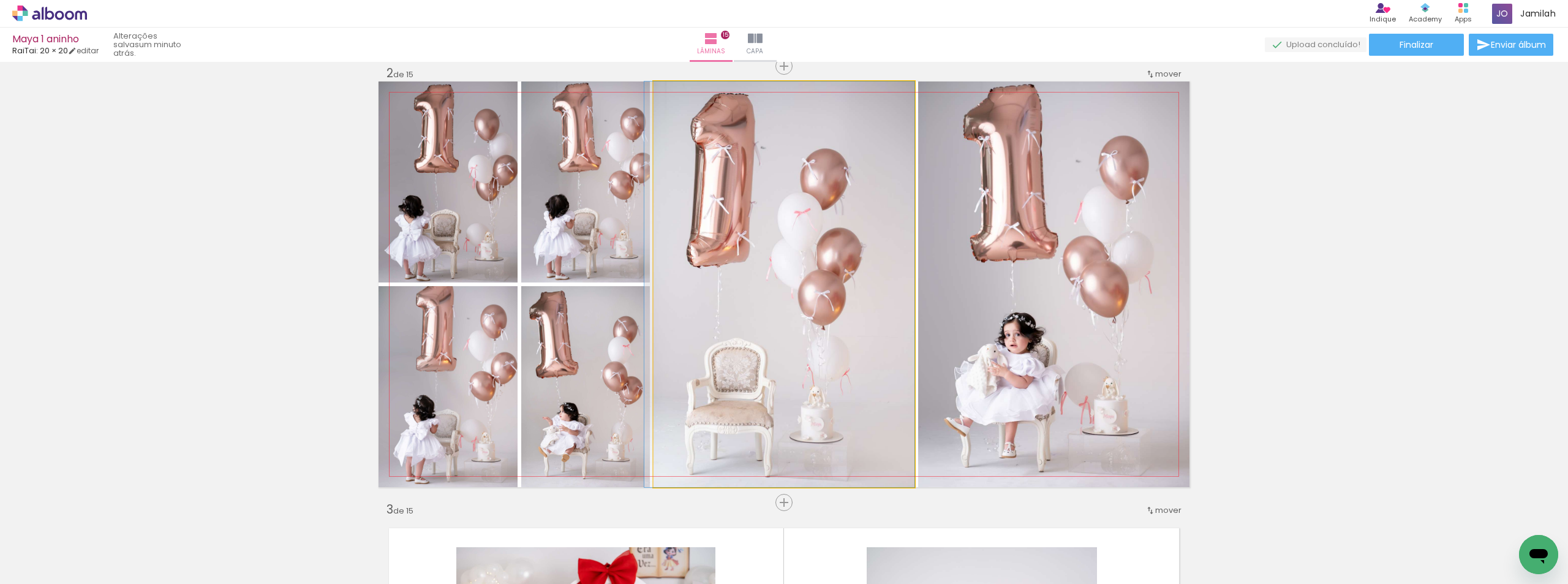
drag, startPoint x: 784, startPoint y: 362, endPoint x: 771, endPoint y: 337, distance: 28.2
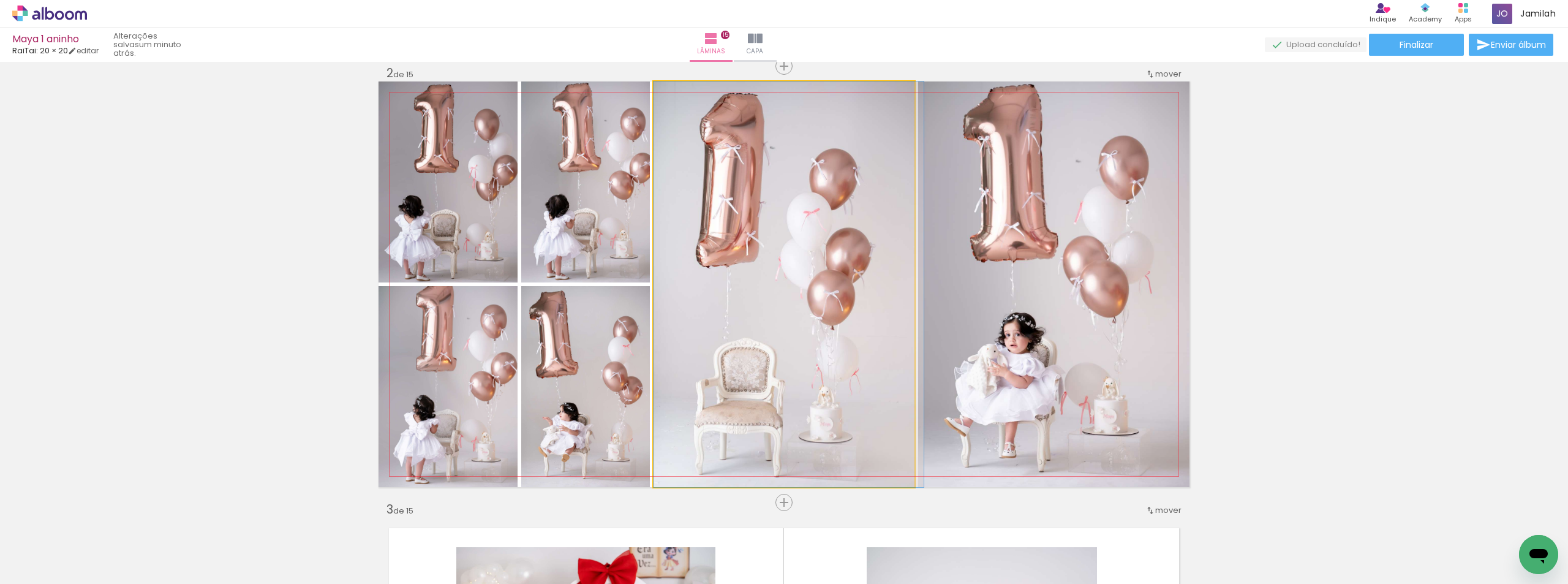
drag, startPoint x: 767, startPoint y: 335, endPoint x: 774, endPoint y: 332, distance: 7.6
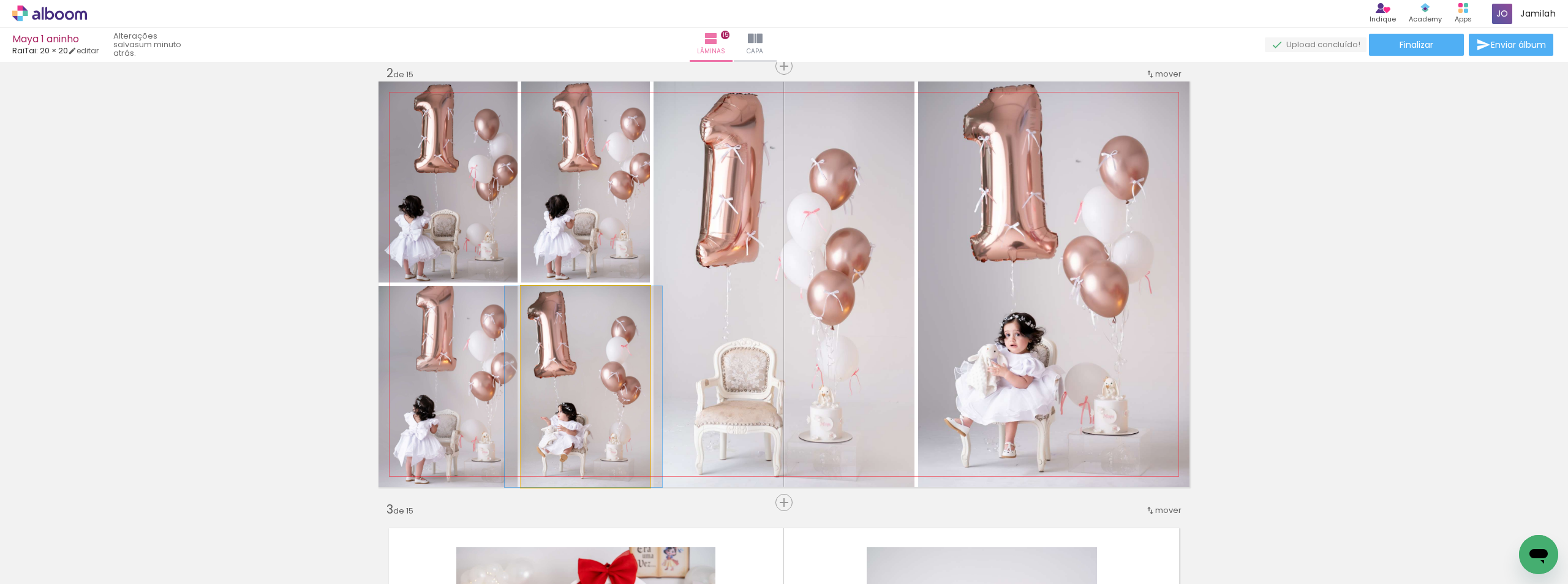
drag, startPoint x: 549, startPoint y: 453, endPoint x: 548, endPoint y: 327, distance: 126.0
drag, startPoint x: 575, startPoint y: 382, endPoint x: 571, endPoint y: 363, distance: 19.4
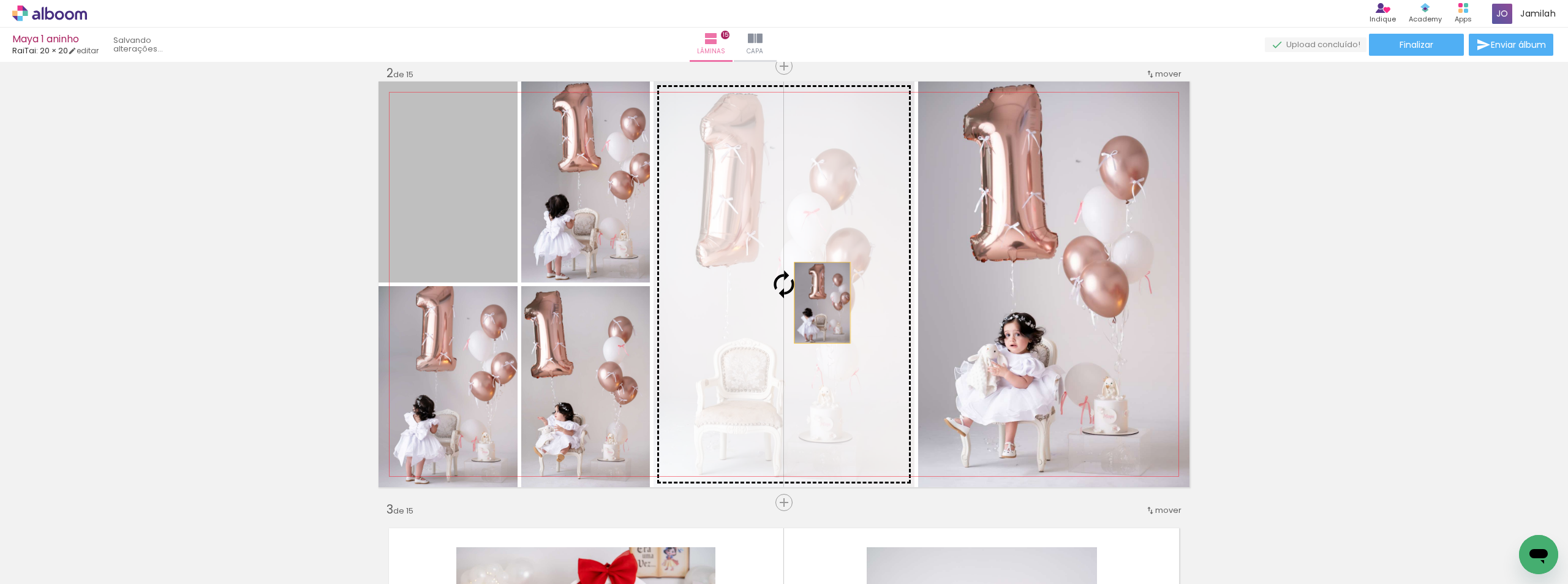
drag, startPoint x: 457, startPoint y: 252, endPoint x: 1113, endPoint y: 354, distance: 663.9
click at [0, 0] on slot at bounding box center [0, 0] width 0 height 0
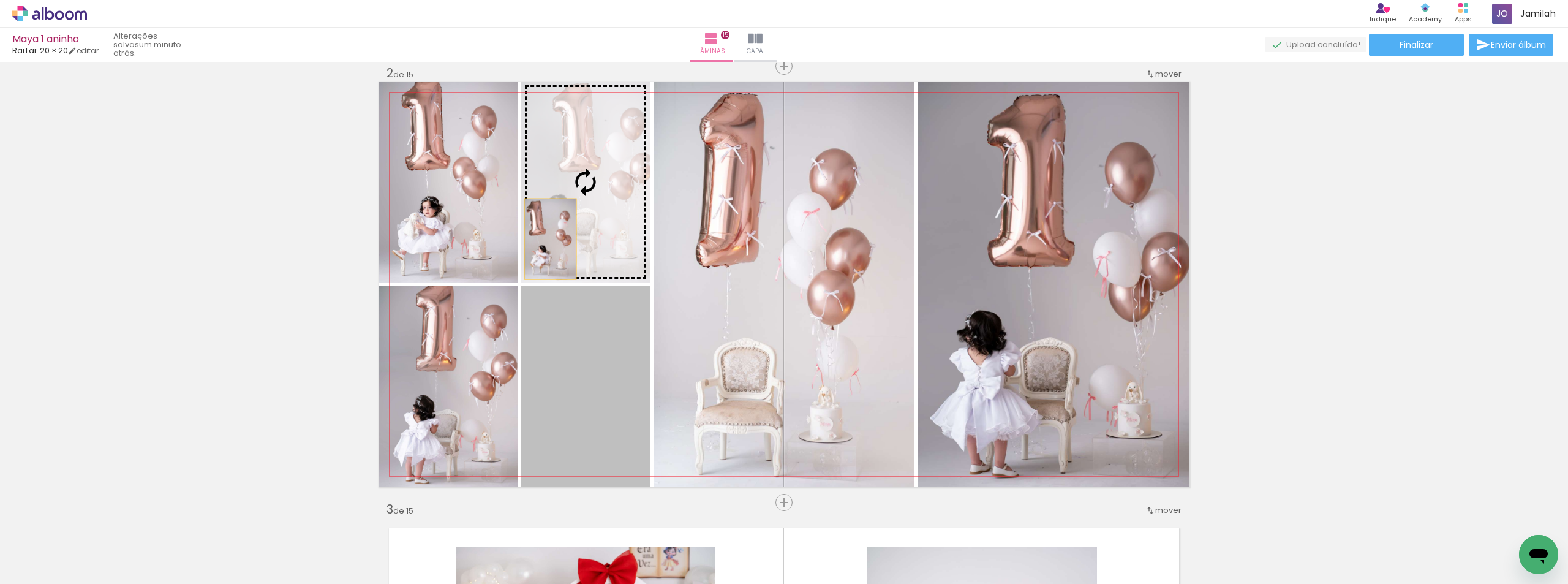
drag, startPoint x: 527, startPoint y: 399, endPoint x: 546, endPoint y: 238, distance: 162.1
click at [0, 0] on slot at bounding box center [0, 0] width 0 height 0
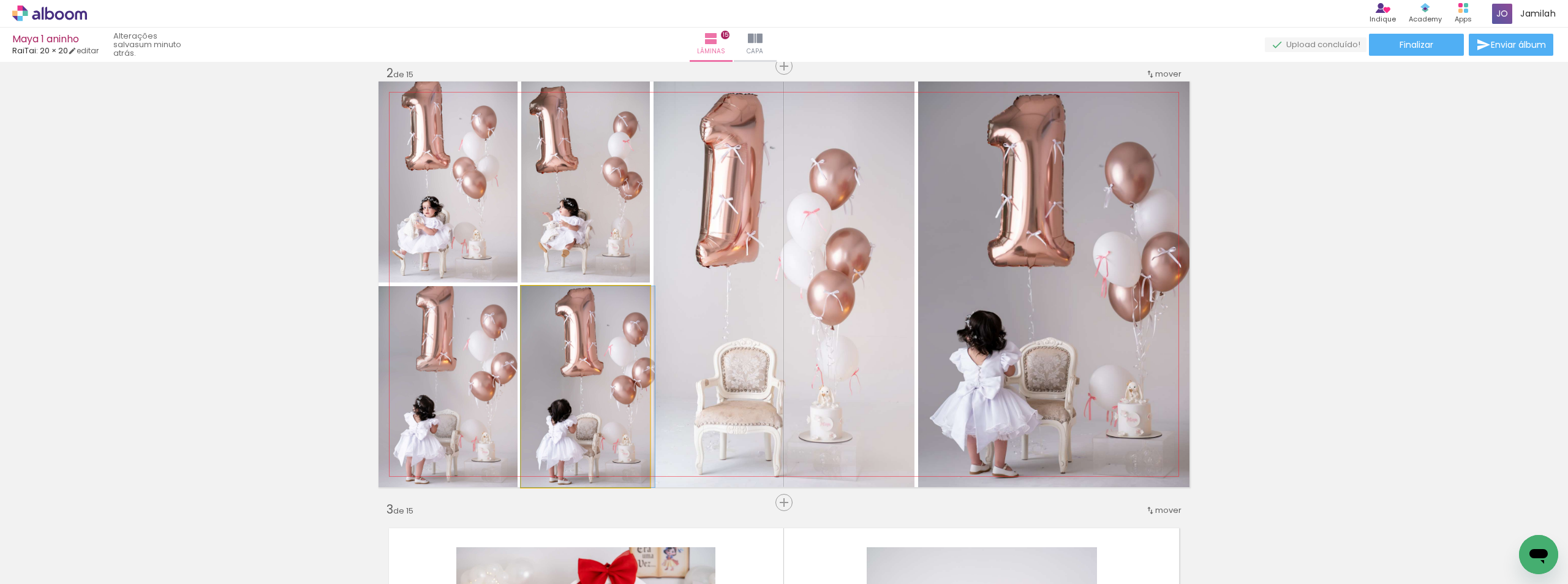
drag, startPoint x: 563, startPoint y: 393, endPoint x: 561, endPoint y: 356, distance: 37.1
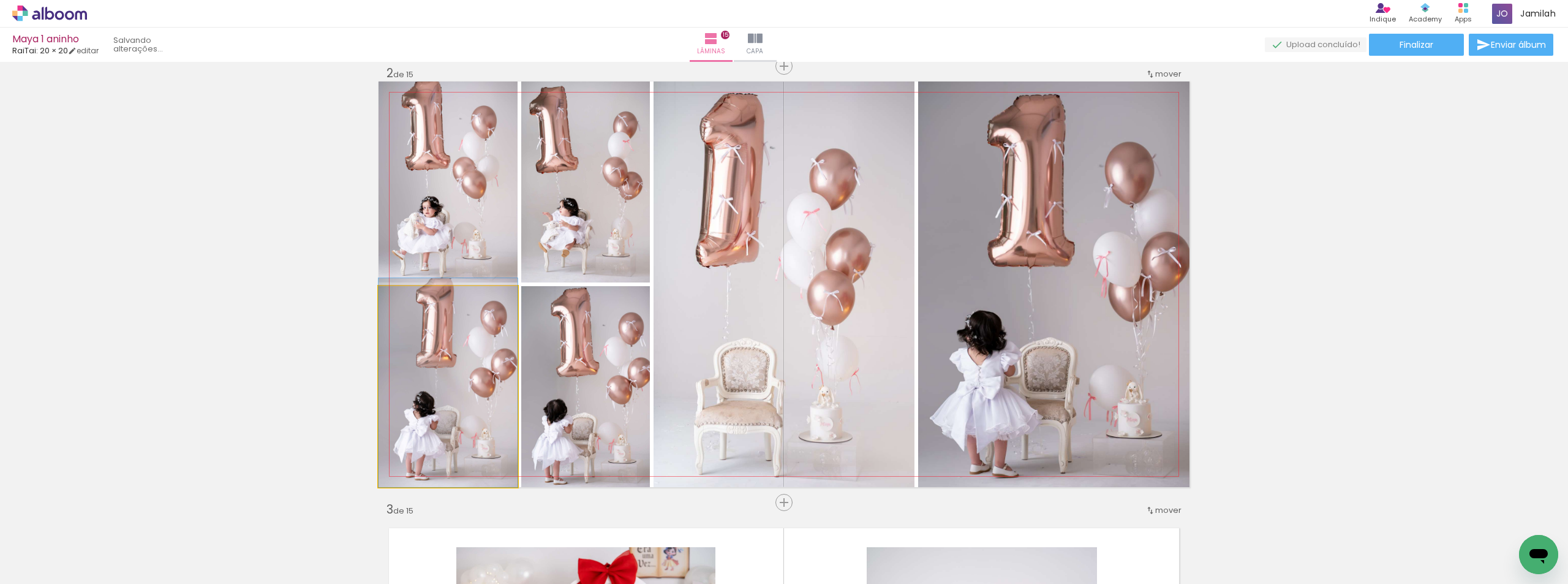
drag, startPoint x: 411, startPoint y: 443, endPoint x: 414, endPoint y: 202, distance: 241.0
click at [0, 0] on slot at bounding box center [0, 0] width 0 height 0
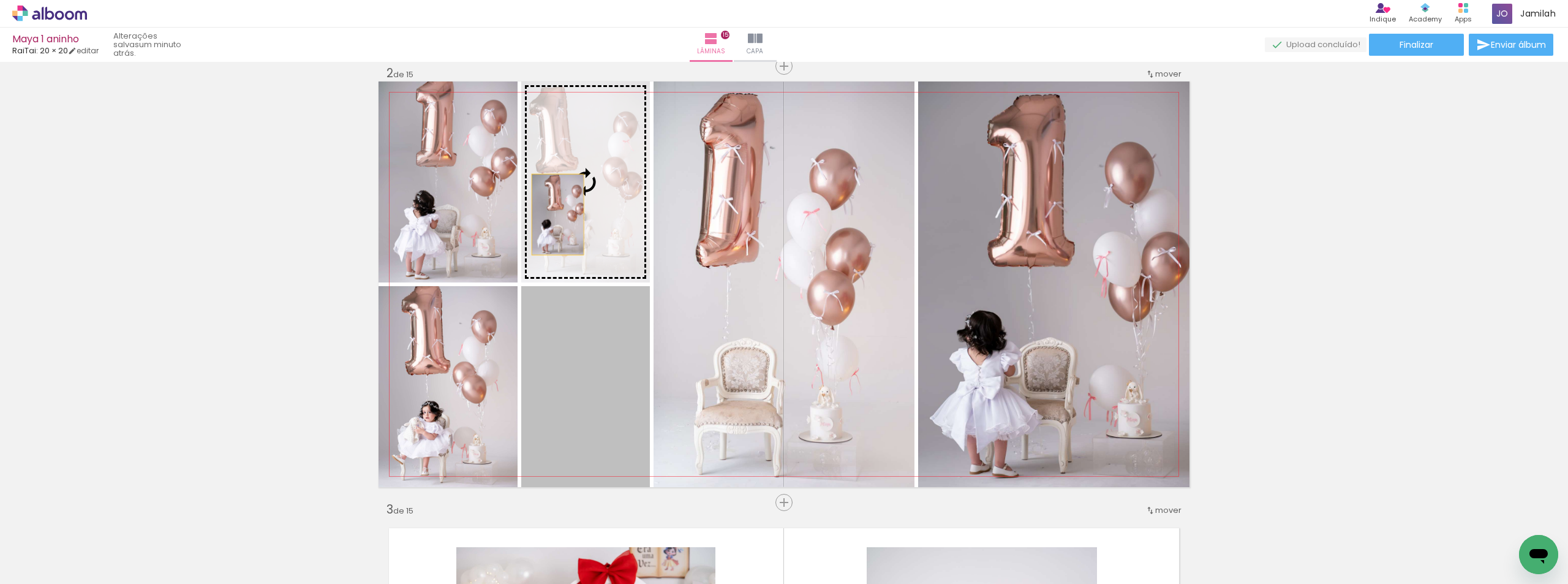
drag, startPoint x: 561, startPoint y: 435, endPoint x: 553, endPoint y: 210, distance: 225.1
click at [0, 0] on slot at bounding box center [0, 0] width 0 height 0
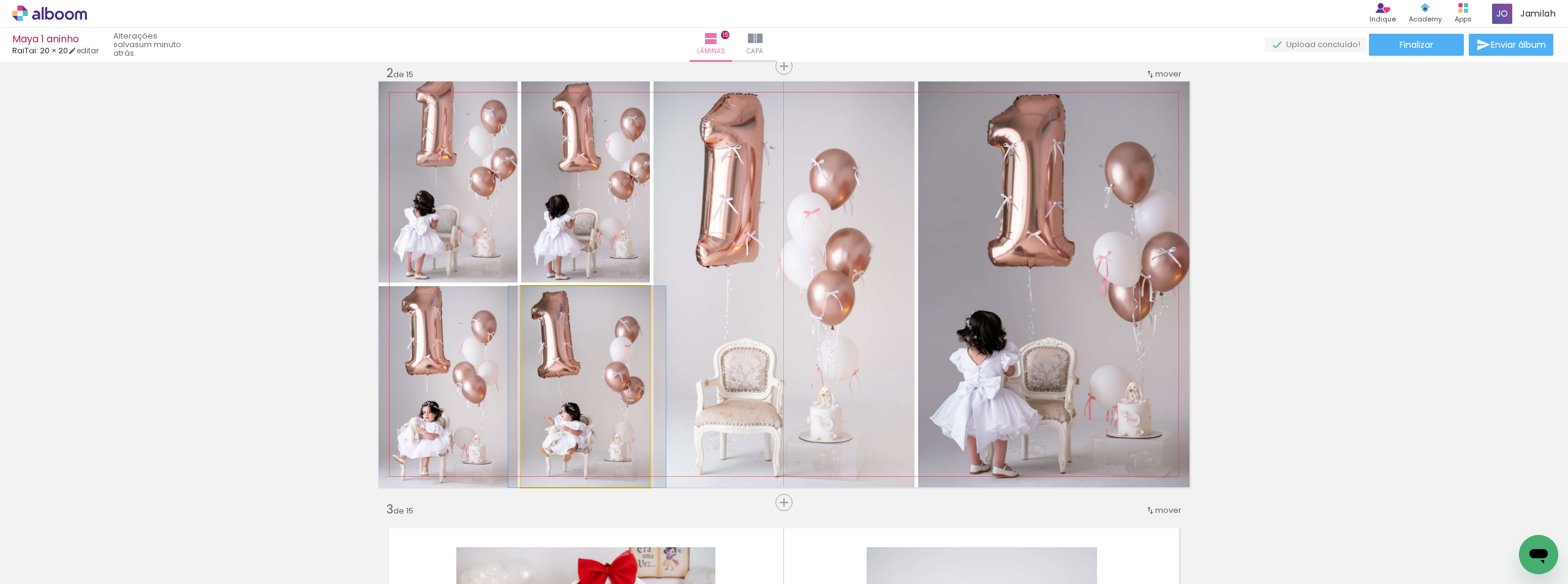
drag, startPoint x: 597, startPoint y: 414, endPoint x: 598, endPoint y: 378, distance: 36.0
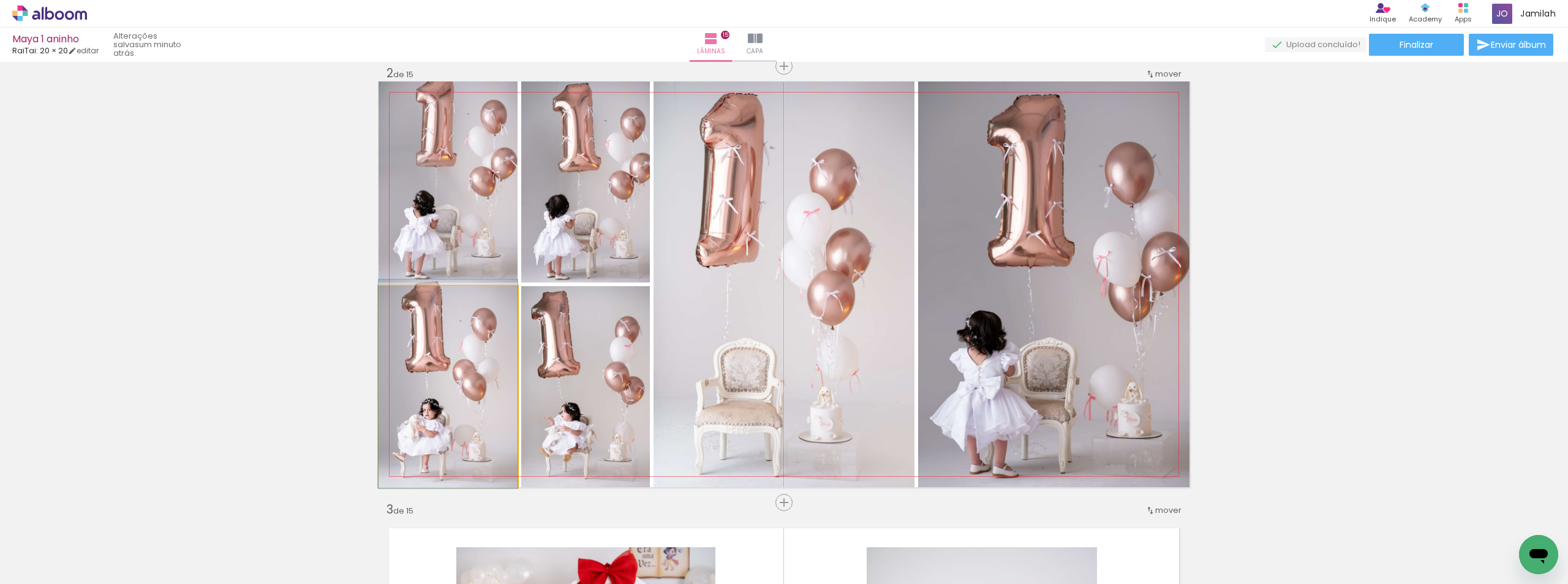
drag, startPoint x: 414, startPoint y: 435, endPoint x: 433, endPoint y: 431, distance: 19.4
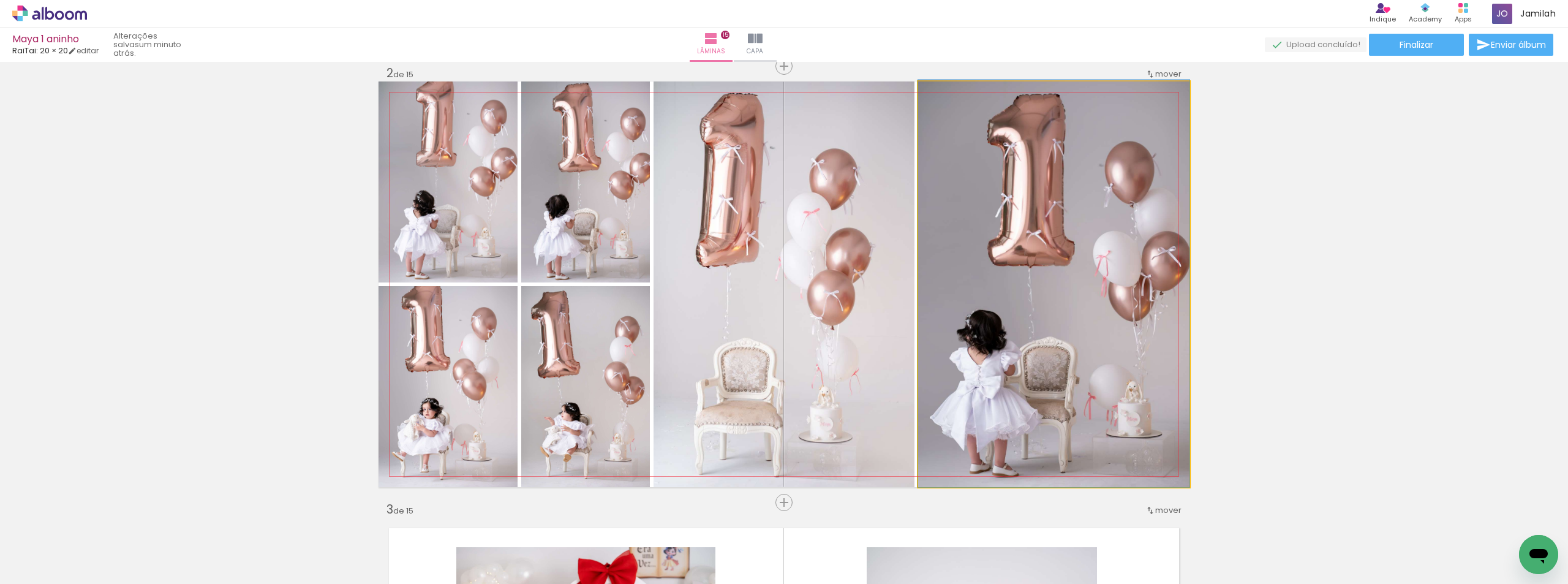
drag, startPoint x: 1172, startPoint y: 385, endPoint x: 1132, endPoint y: 374, distance: 41.5
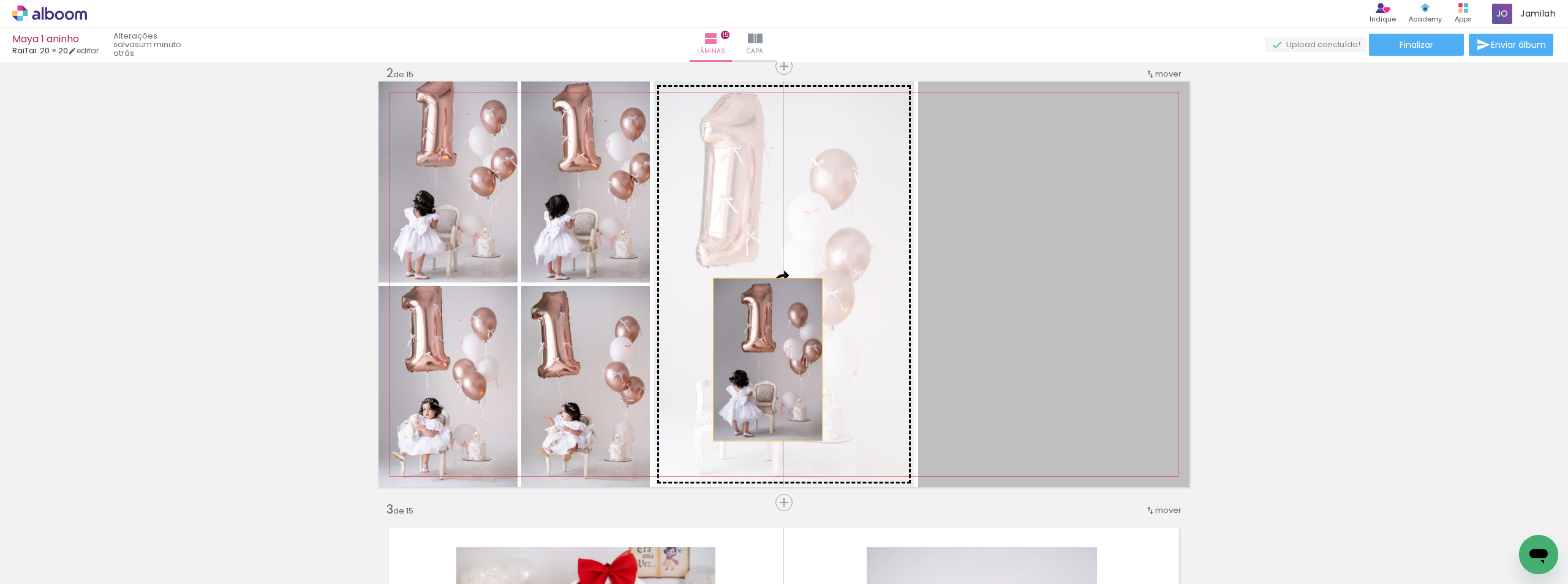
drag, startPoint x: 827, startPoint y: 363, endPoint x: 763, endPoint y: 359, distance: 64.1
click at [0, 0] on slot at bounding box center [0, 0] width 0 height 0
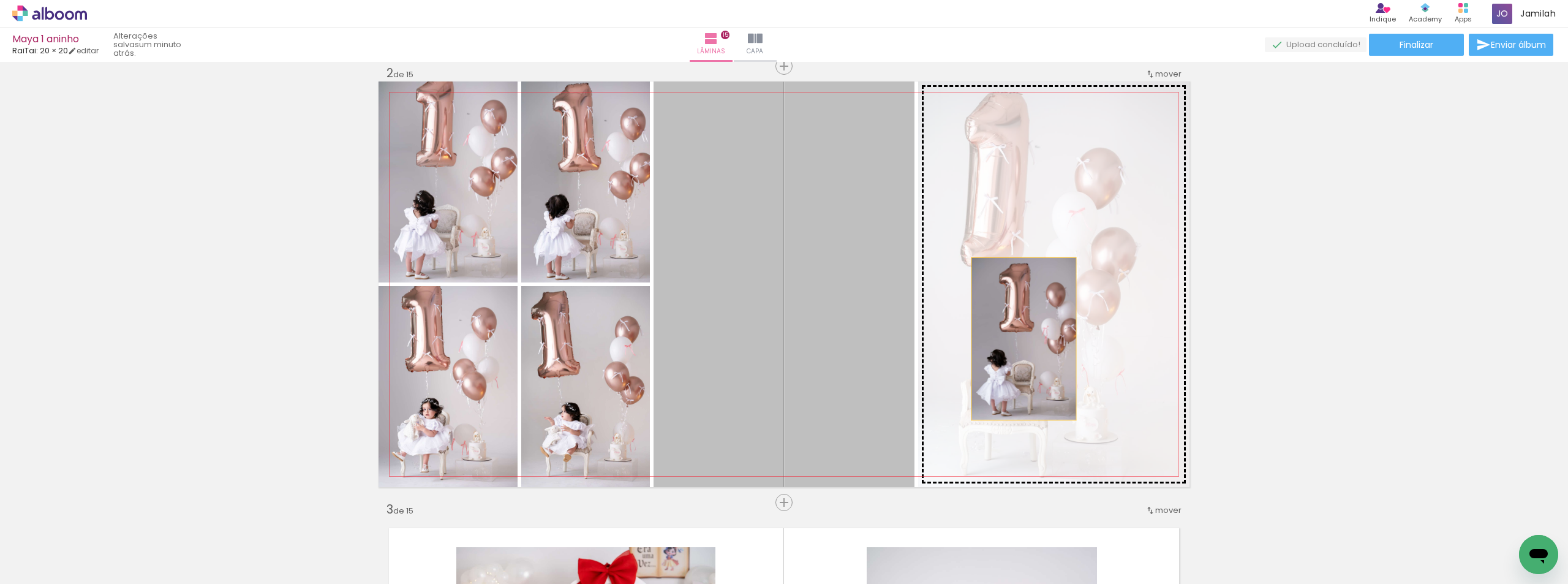
drag, startPoint x: 764, startPoint y: 359, endPoint x: 1020, endPoint y: 337, distance: 256.9
click at [0, 0] on slot at bounding box center [0, 0] width 0 height 0
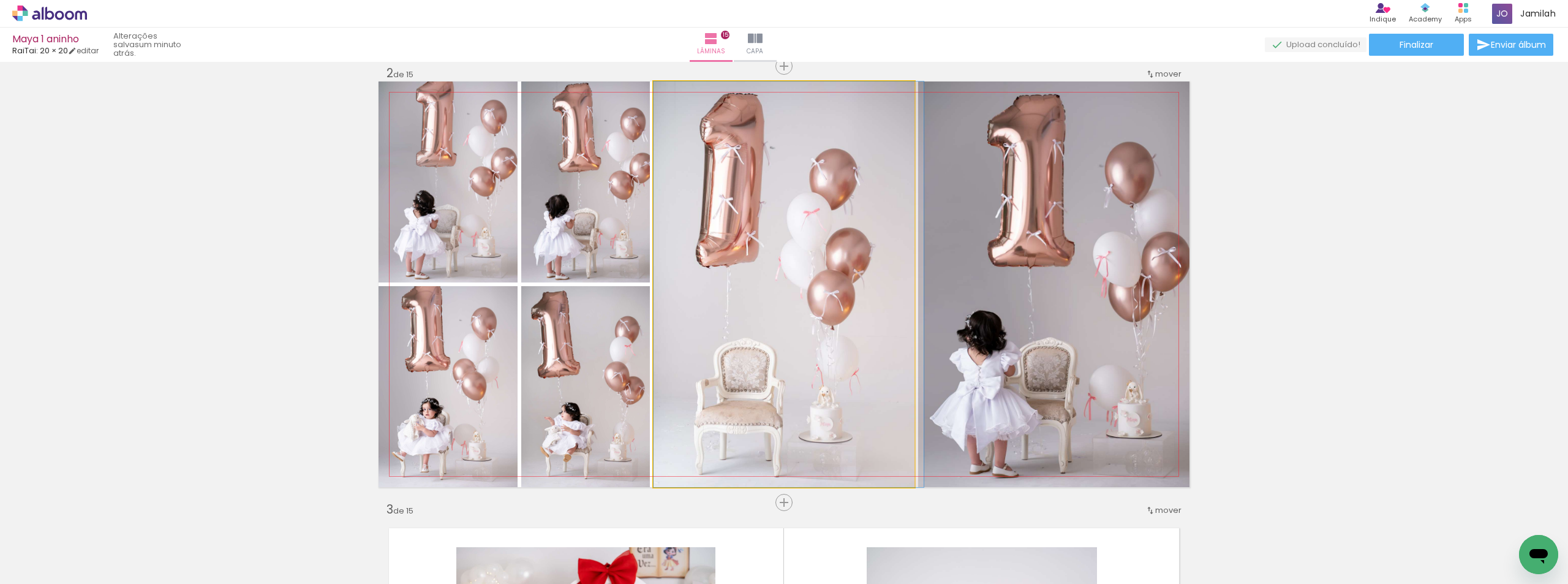
drag, startPoint x: 798, startPoint y: 355, endPoint x: 804, endPoint y: 355, distance: 6.0
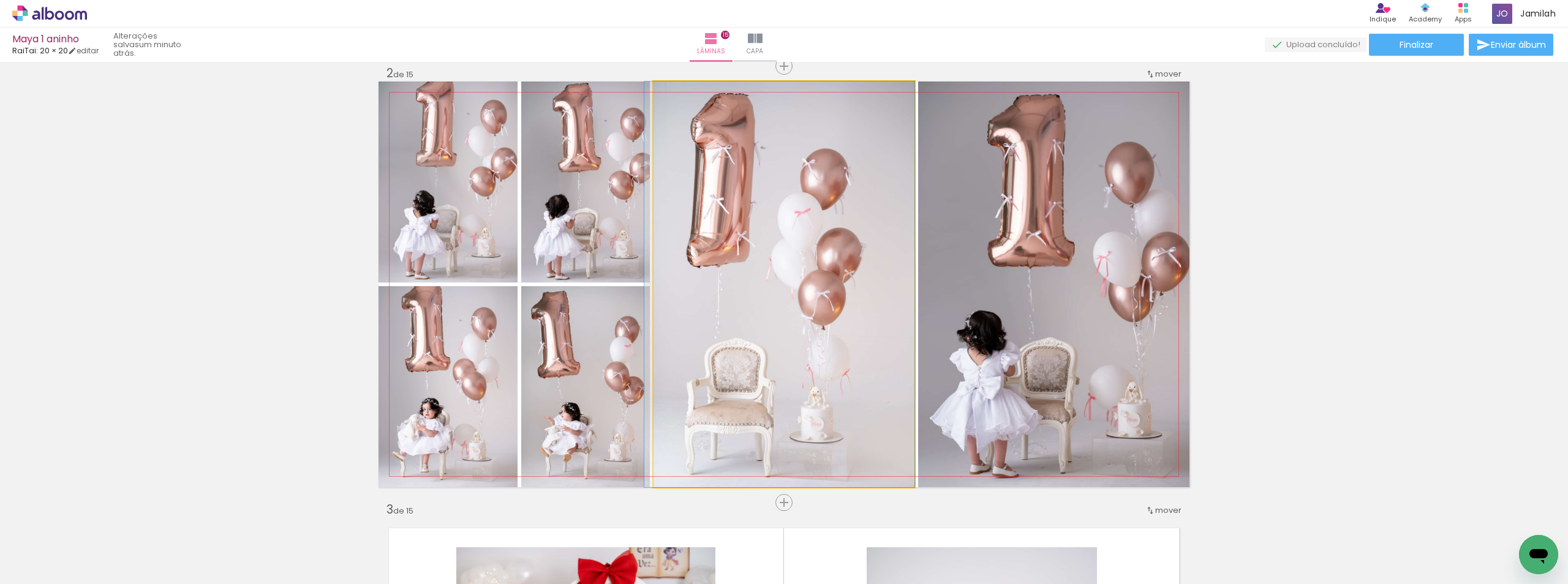
drag, startPoint x: 816, startPoint y: 346, endPoint x: 805, endPoint y: 343, distance: 11.4
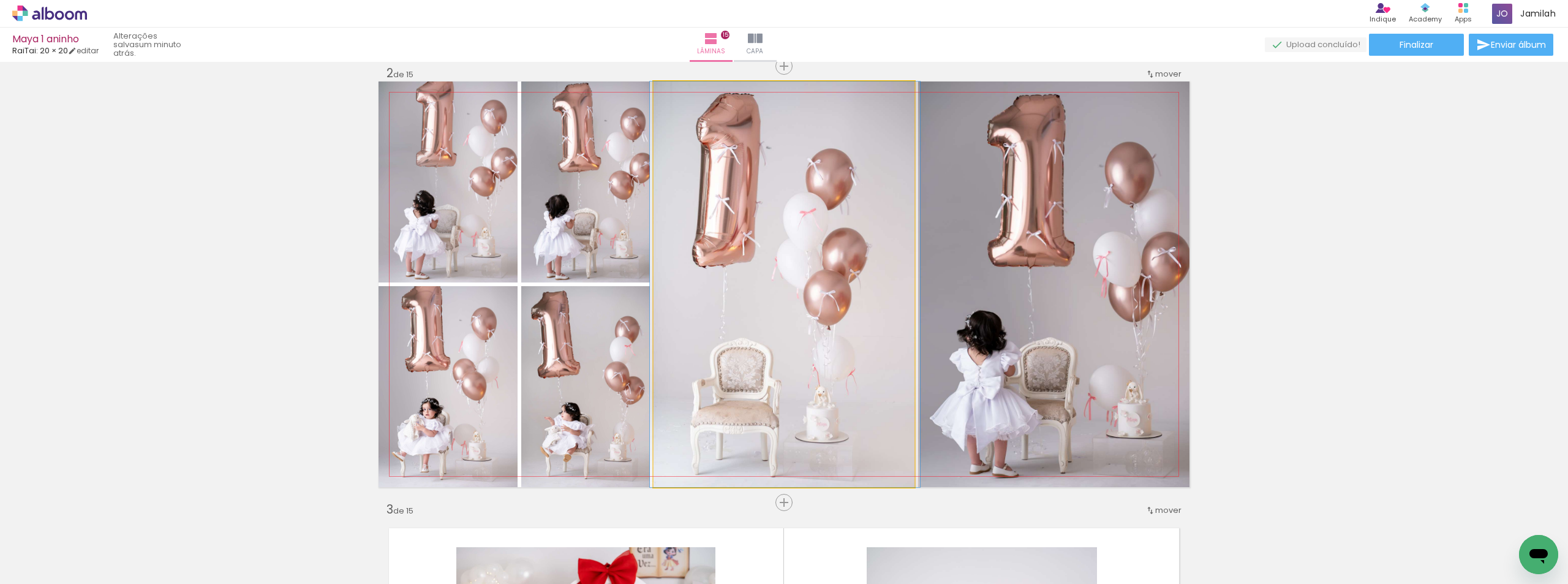
drag, startPoint x: 801, startPoint y: 345, endPoint x: 807, endPoint y: 345, distance: 6.0
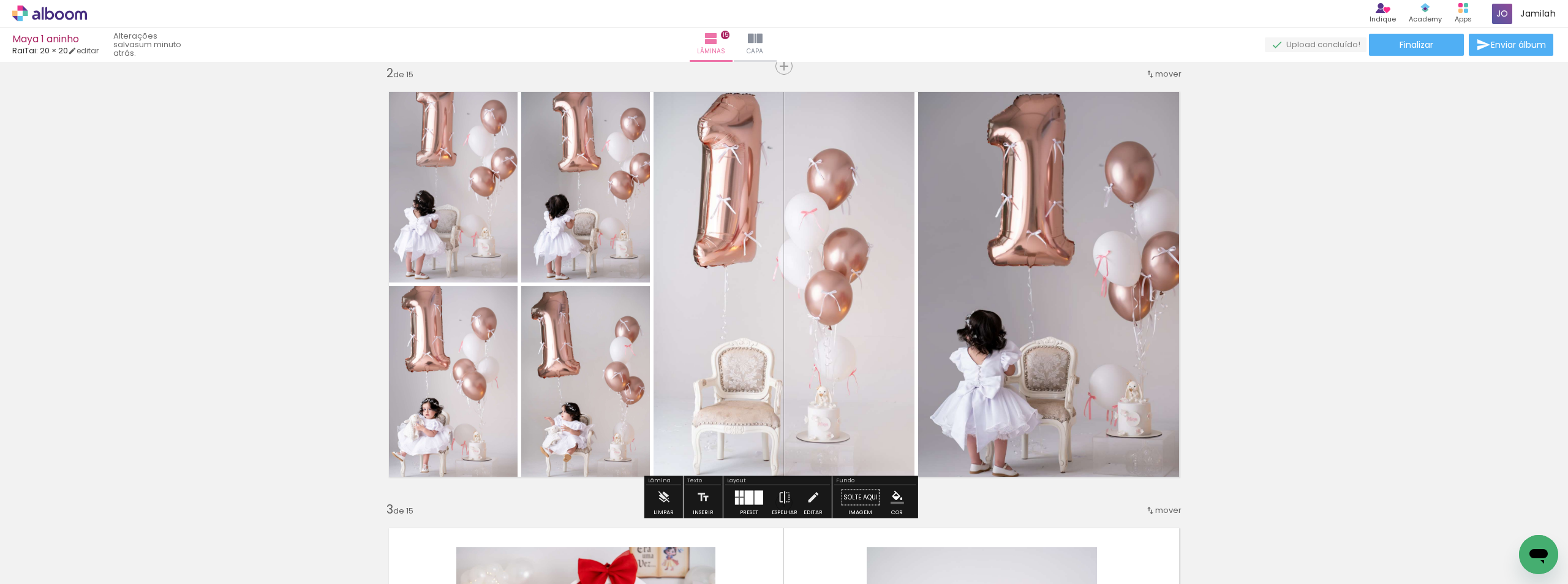
scroll to position [0, 1898]
click at [100, 514] on iron-horizontal-list at bounding box center [88, 546] width 24 height 77
